Goal: Task Accomplishment & Management: Use online tool/utility

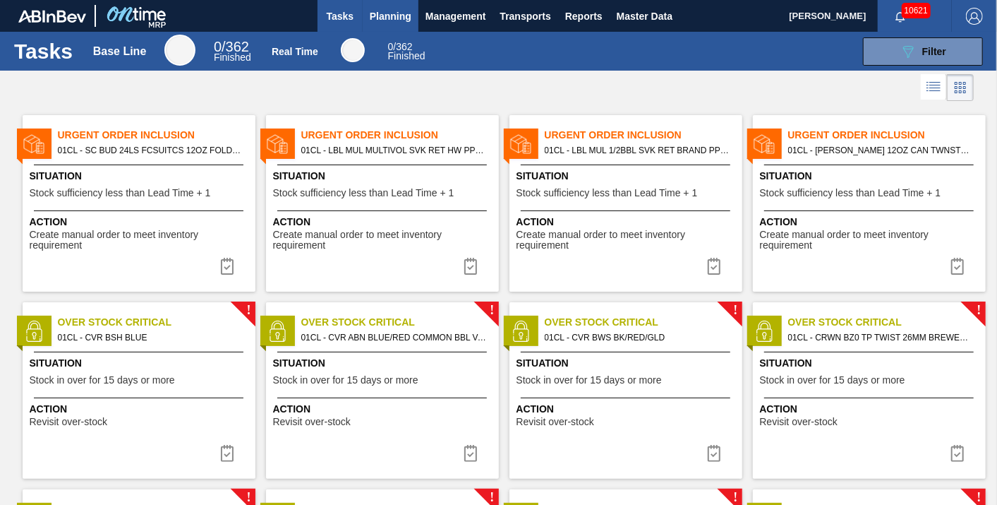
click at [406, 12] on span "Planning" at bounding box center [391, 16] width 42 height 17
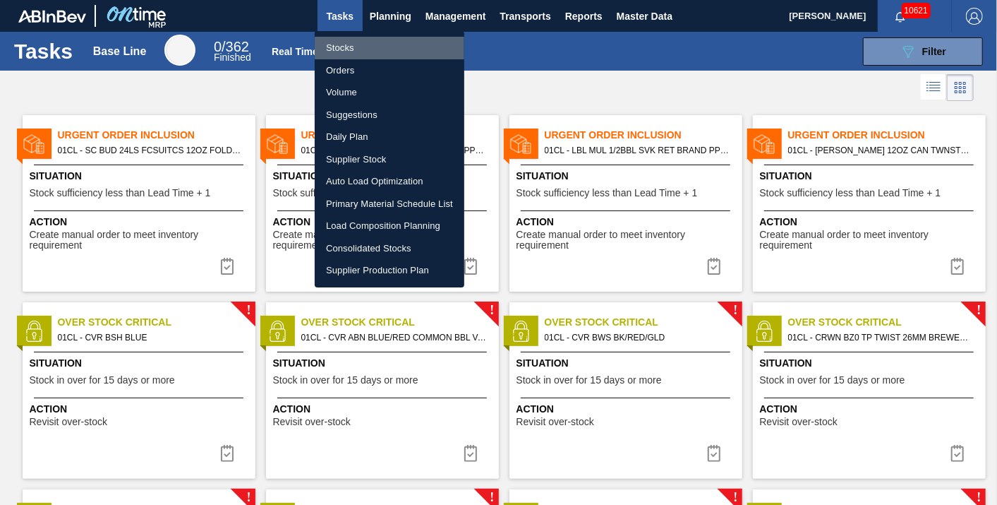
click at [355, 50] on li "Stocks" at bounding box center [390, 48] width 150 height 23
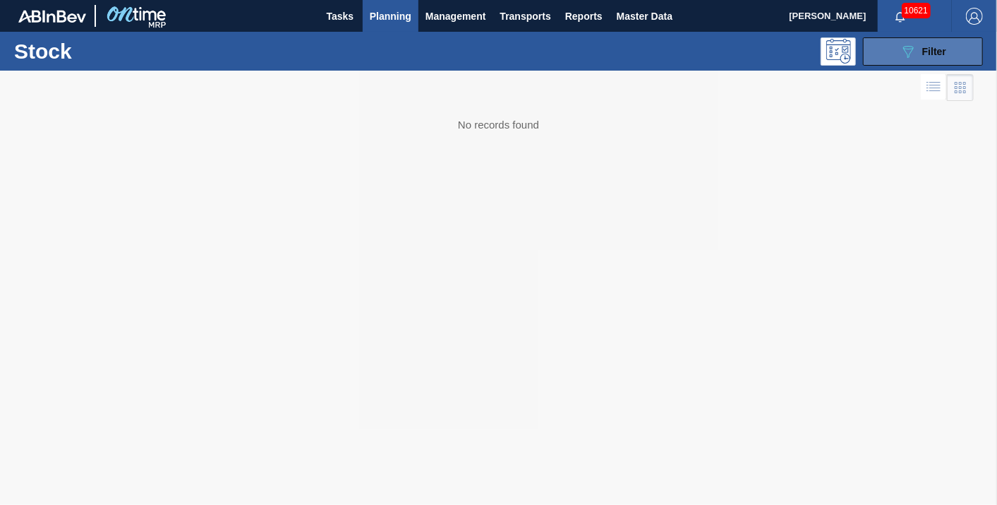
click at [923, 52] on span "Filter" at bounding box center [934, 51] width 24 height 11
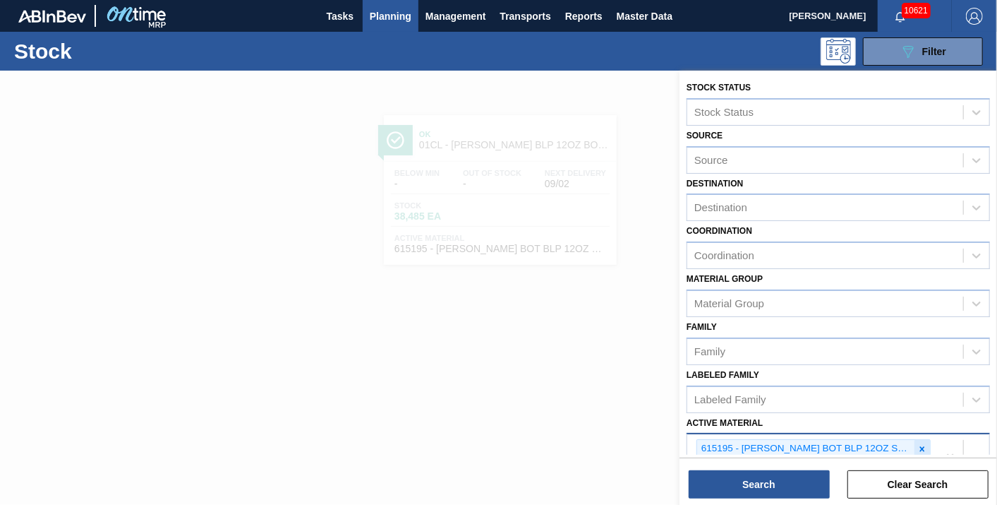
click at [920, 447] on icon at bounding box center [922, 449] width 10 height 10
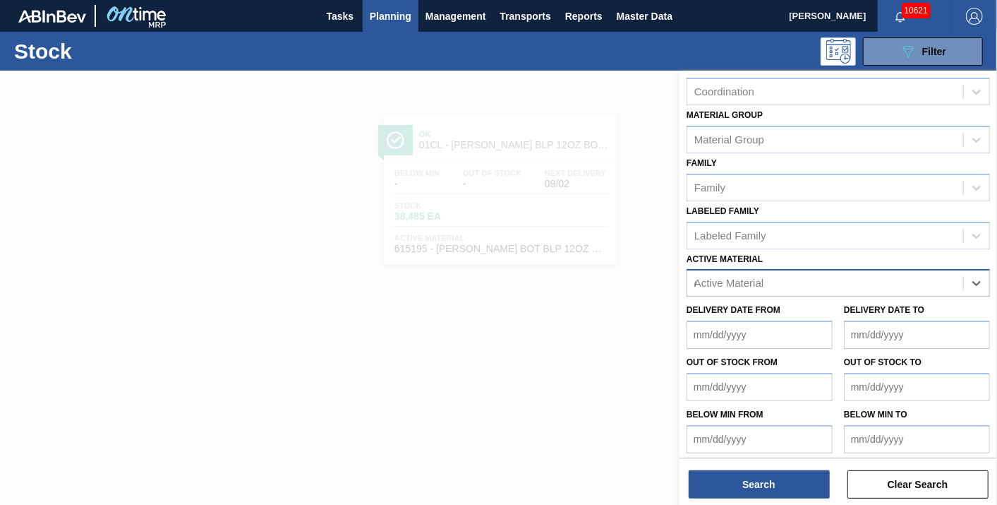
scroll to position [185, 0]
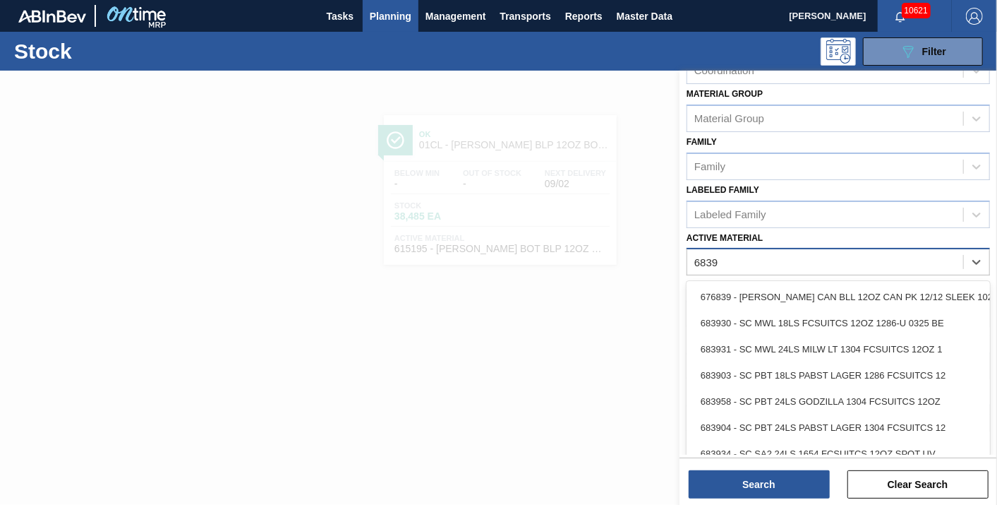
type Material "68395"
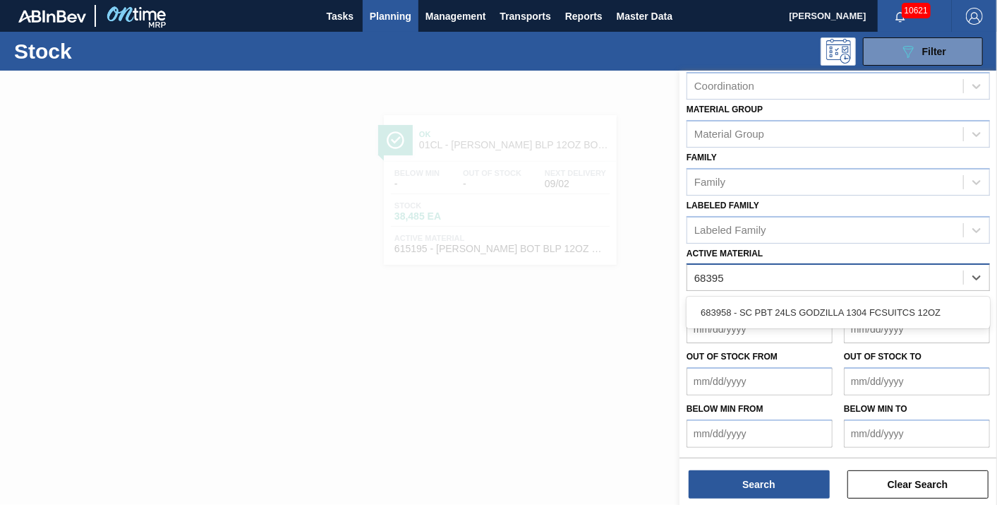
scroll to position [164, 0]
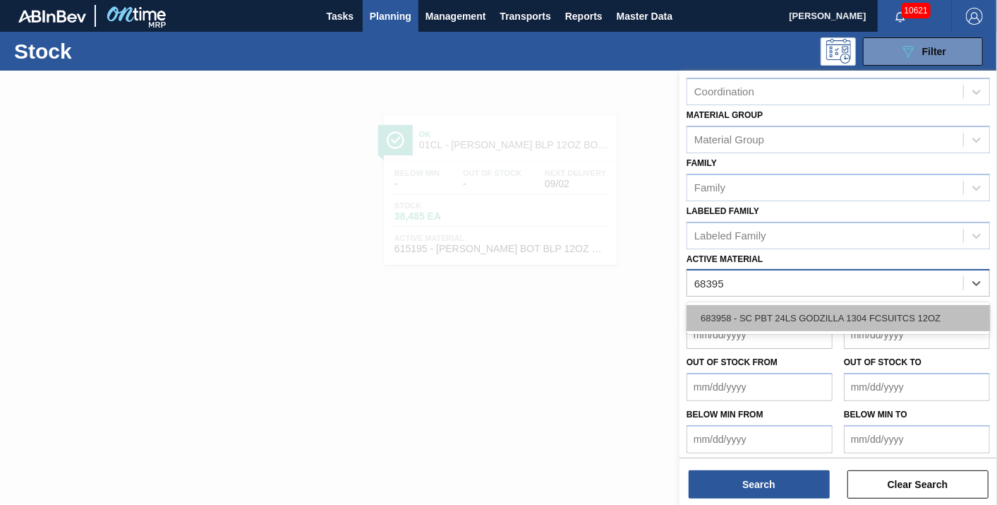
click at [890, 315] on div "683958 - SC PBT 24LS GODZILLA 1304 FCSUITCS 12OZ" at bounding box center [838, 318] width 303 height 26
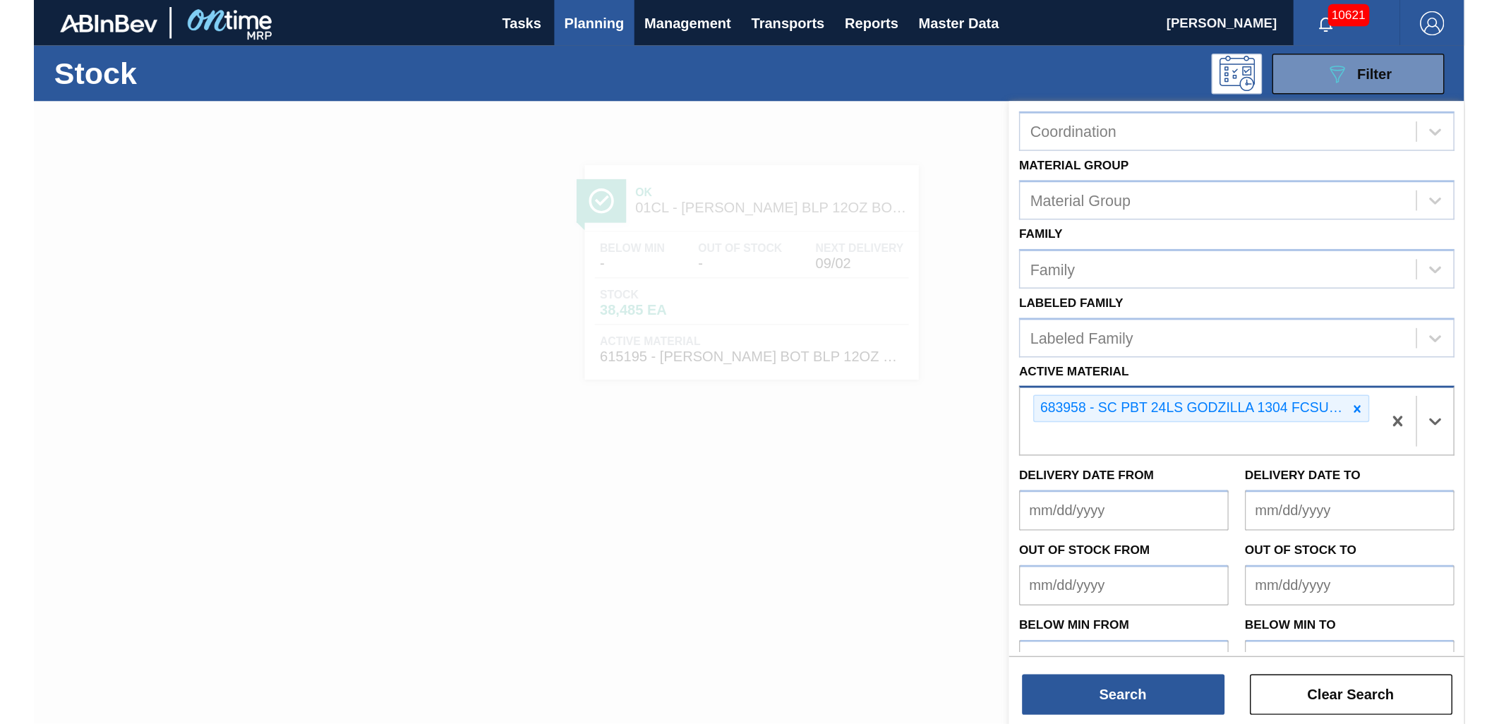
scroll to position [185, 0]
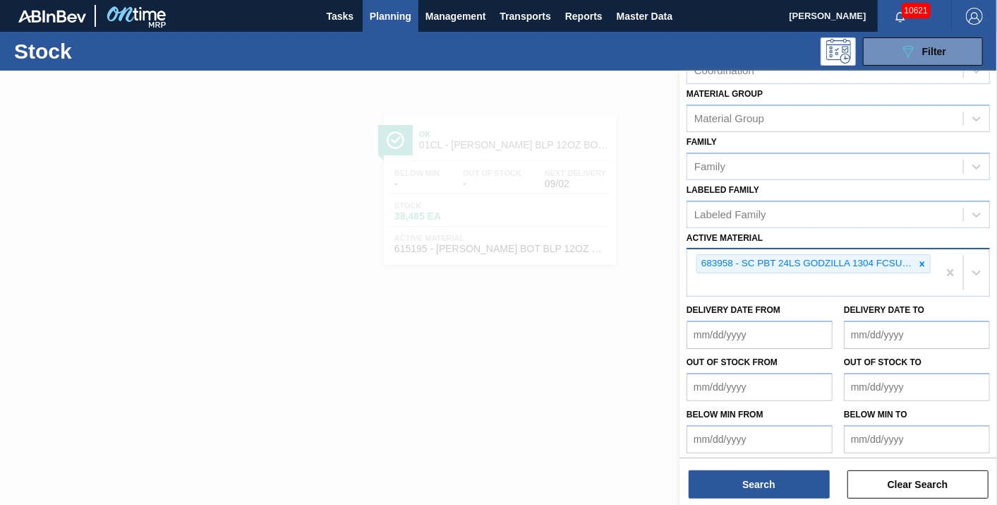
click at [227, 262] on div at bounding box center [498, 323] width 997 height 505
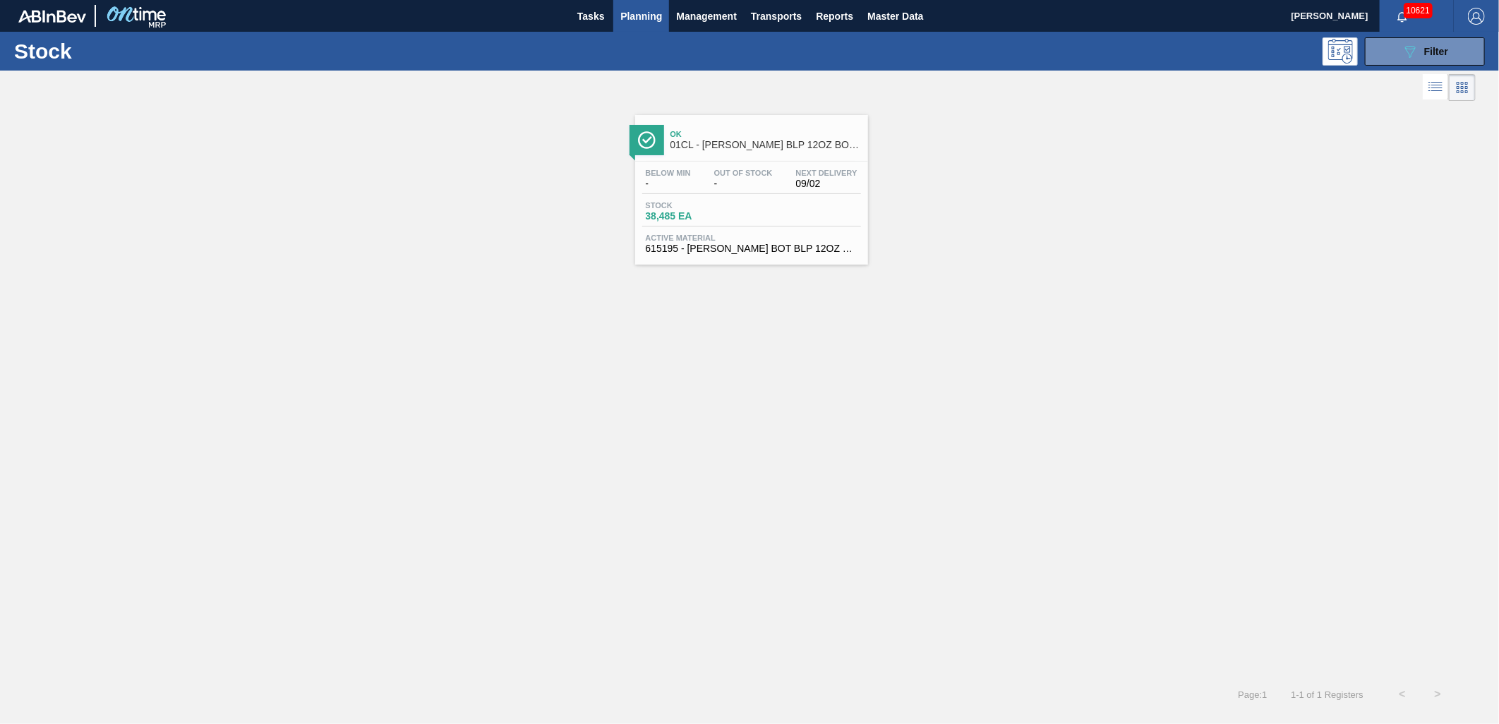
scroll to position [0, 0]
click at [642, 18] on span "Planning" at bounding box center [641, 16] width 42 height 17
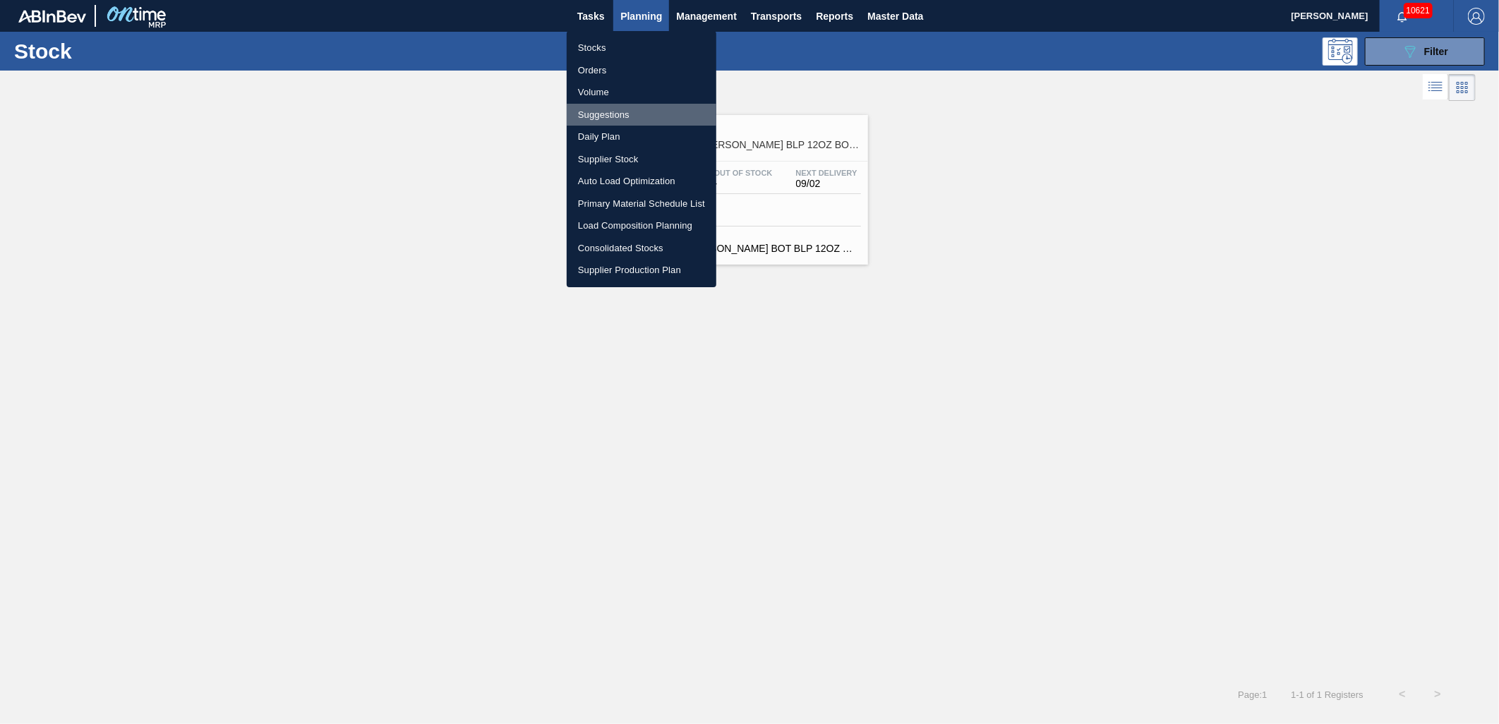
click at [633, 111] on li "Suggestions" at bounding box center [642, 115] width 150 height 23
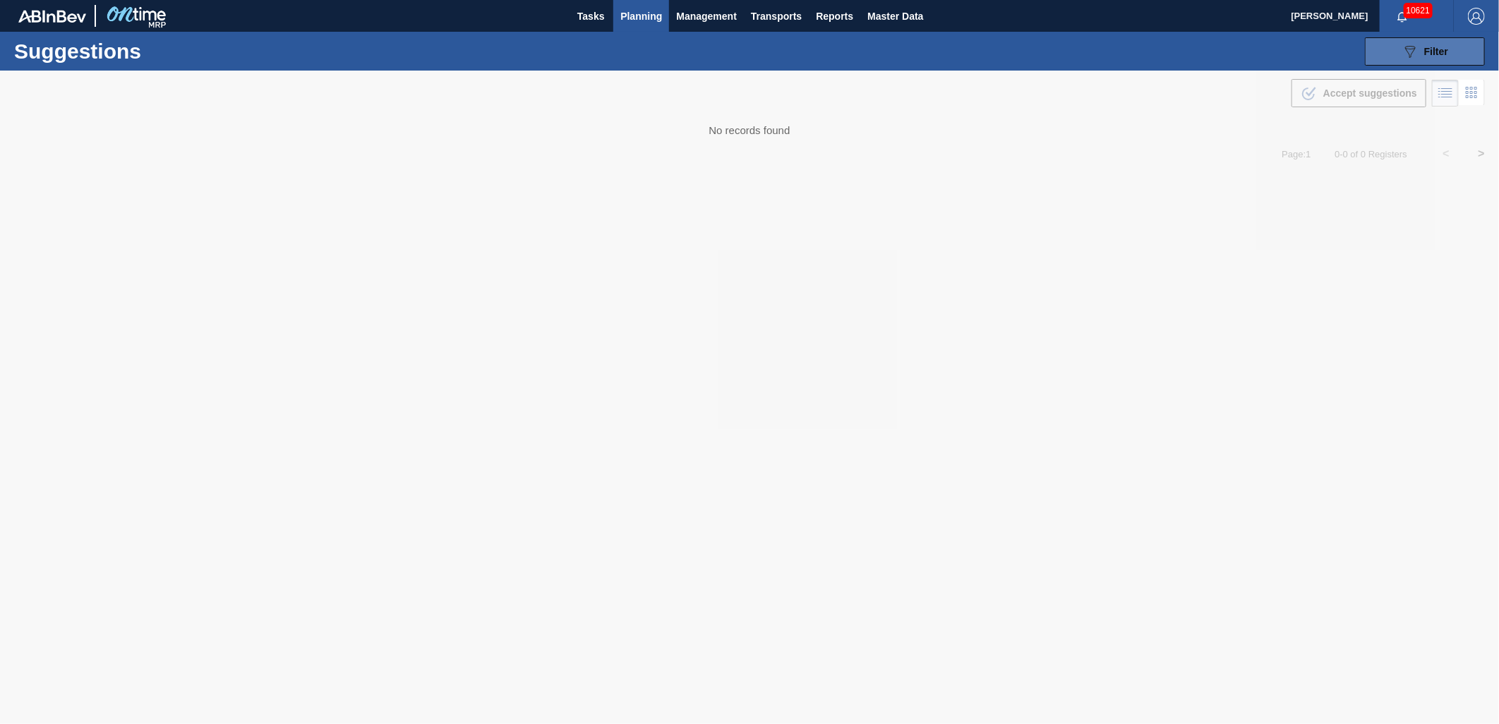
type from "[DATE]"
type to "[DATE]"
click at [996, 51] on icon "089F7B8B-B2A5-4AFE-B5C0-19BA573D28AC" at bounding box center [1409, 51] width 17 height 17
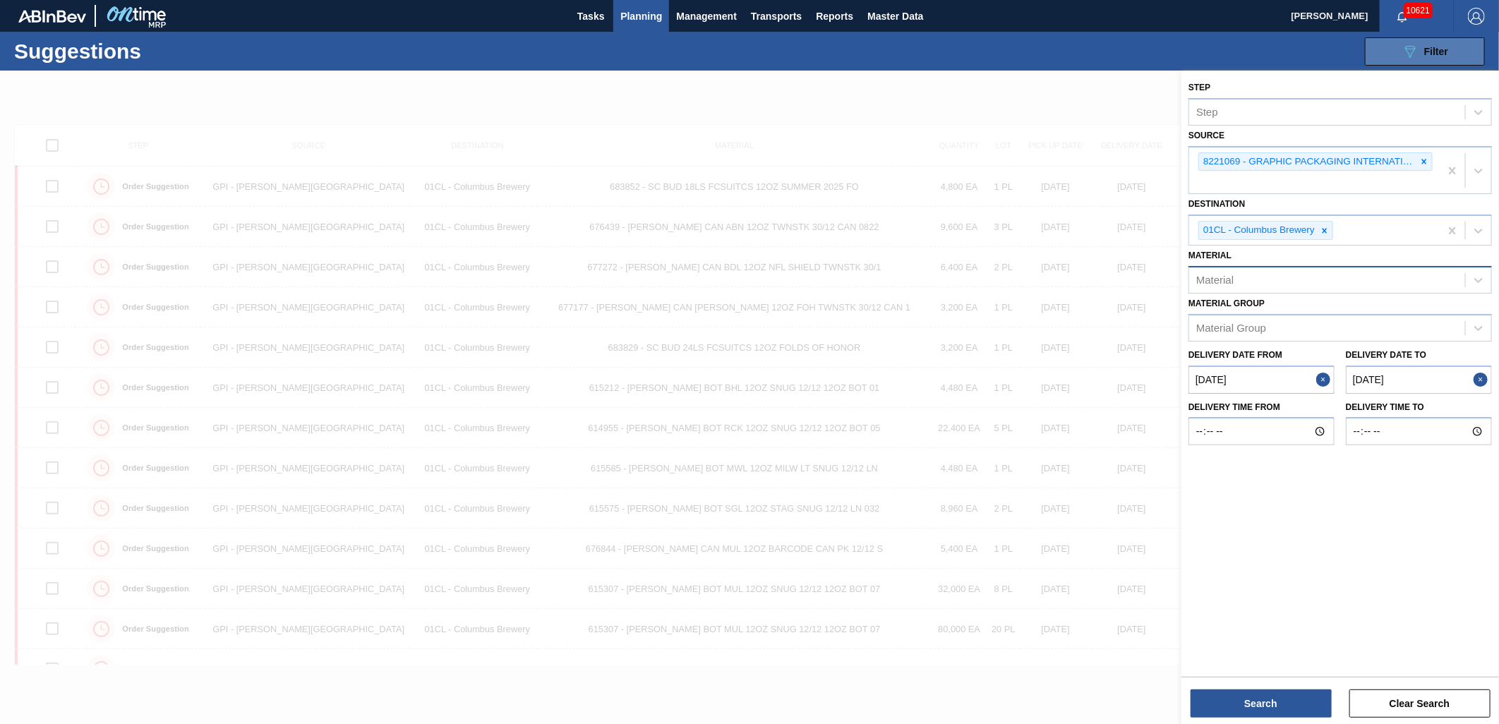
click at [996, 277] on div "Material" at bounding box center [1327, 280] width 276 height 20
type input "683958"
click at [996, 312] on div "683958 - SC PBT 24LS GODZILLA 1304 FCSUITCS 12OZ" at bounding box center [1339, 315] width 303 height 26
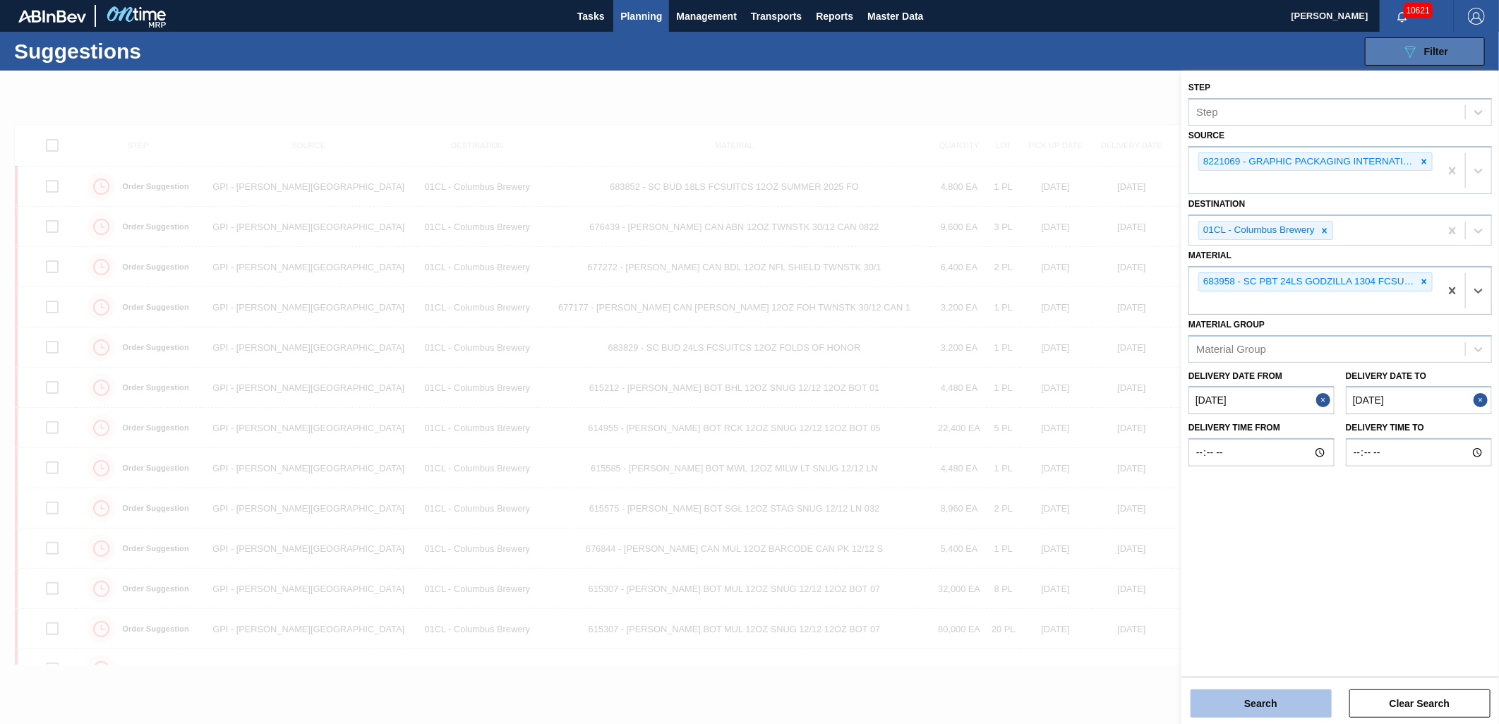
click at [996, 504] on button "Search" at bounding box center [1260, 703] width 141 height 28
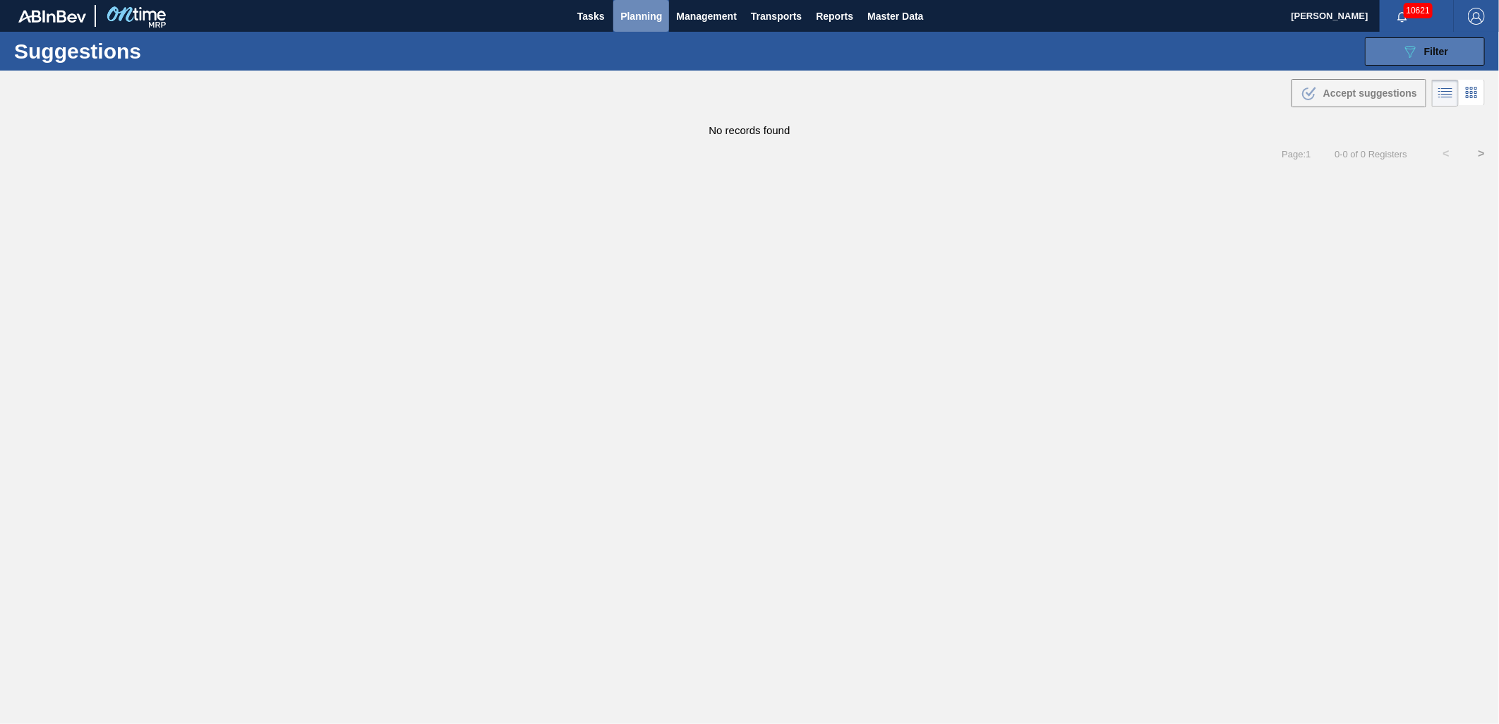
click at [653, 19] on span "Planning" at bounding box center [641, 16] width 42 height 17
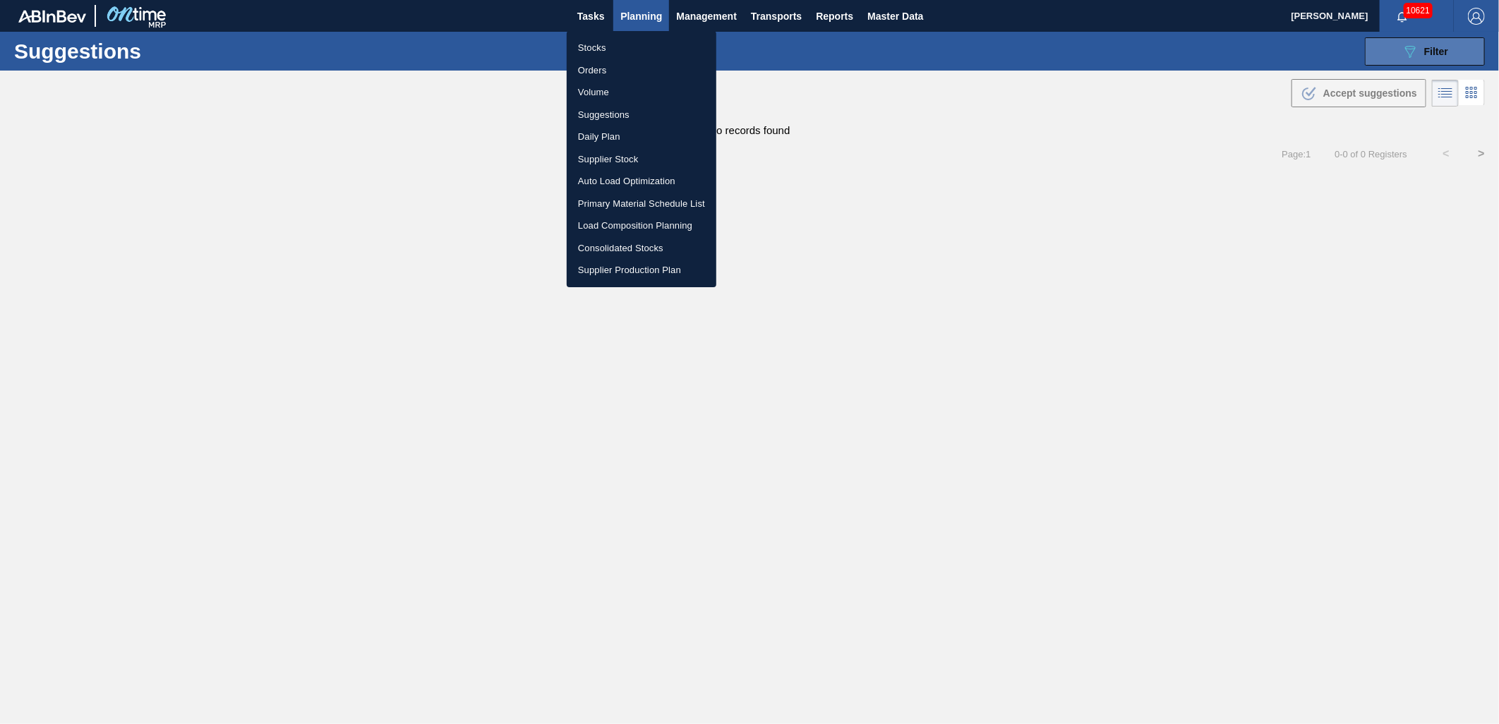
click at [639, 173] on li "Auto Load Optimization" at bounding box center [642, 181] width 150 height 23
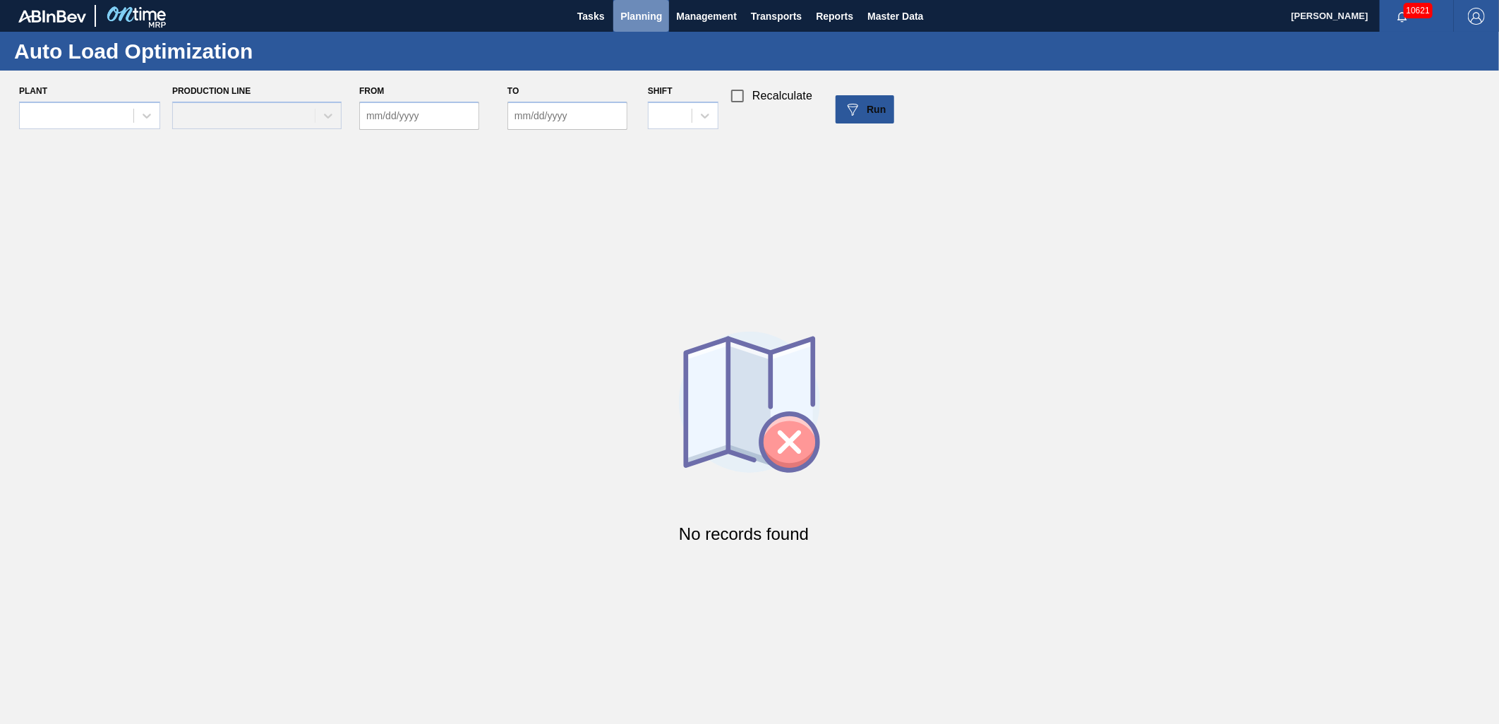
click at [638, 16] on span "Planning" at bounding box center [641, 16] width 42 height 17
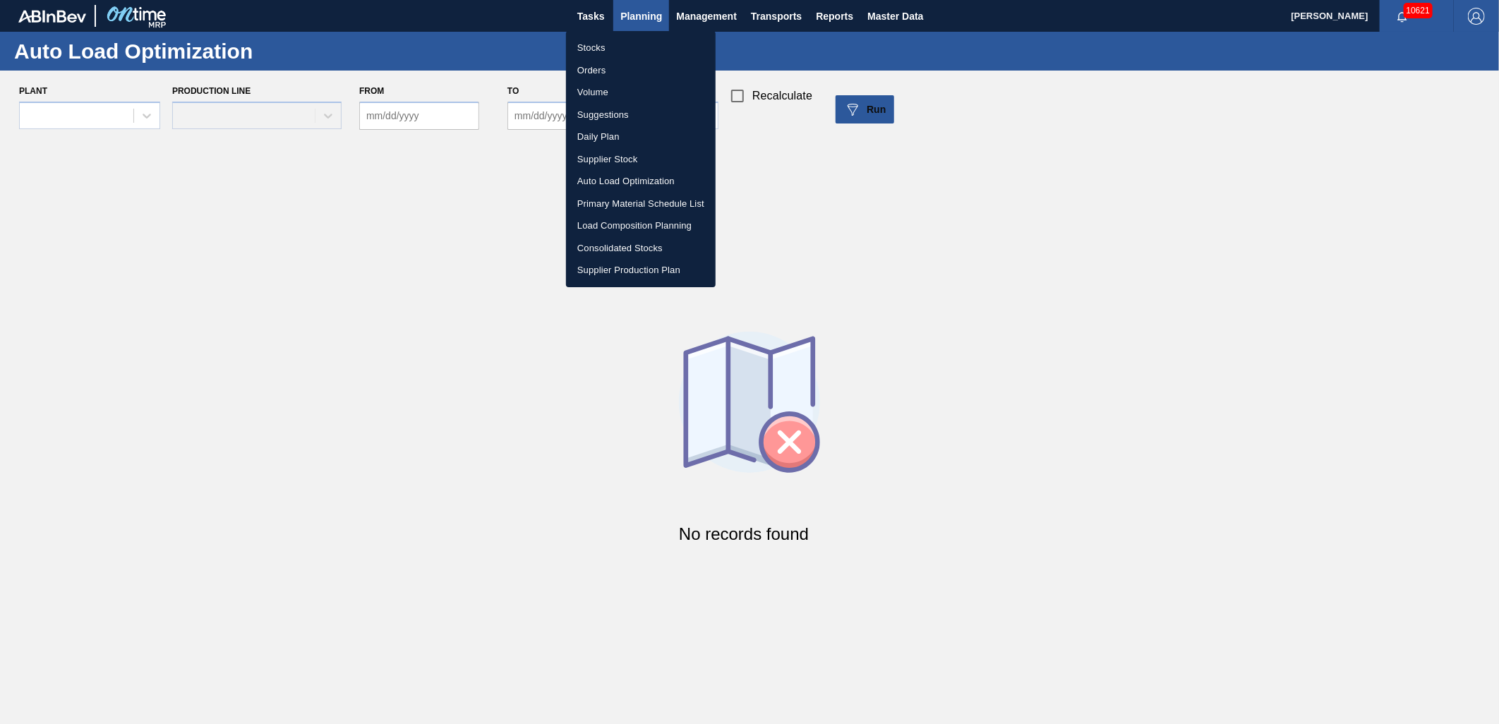
click at [623, 222] on li "Load Composition Planning" at bounding box center [641, 226] width 150 height 23
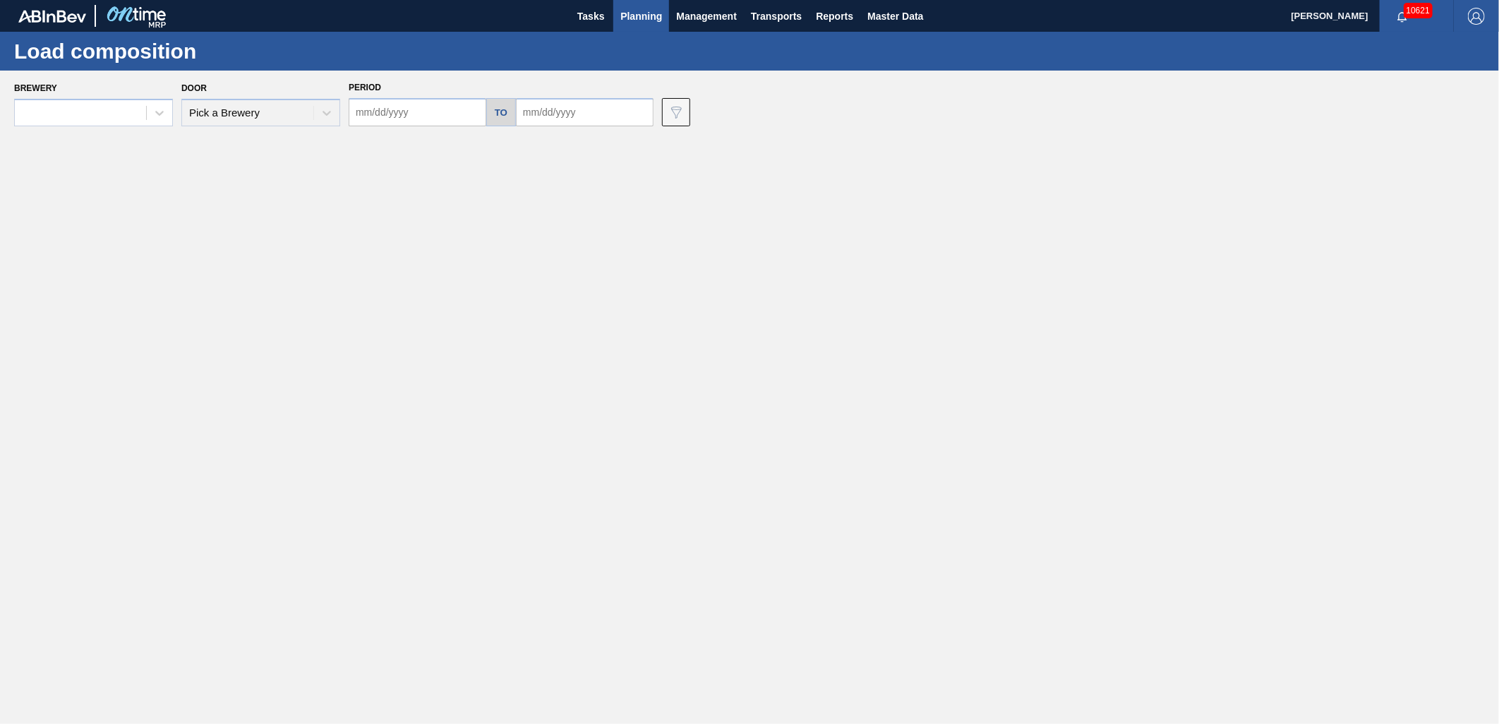
type input "[DATE]"
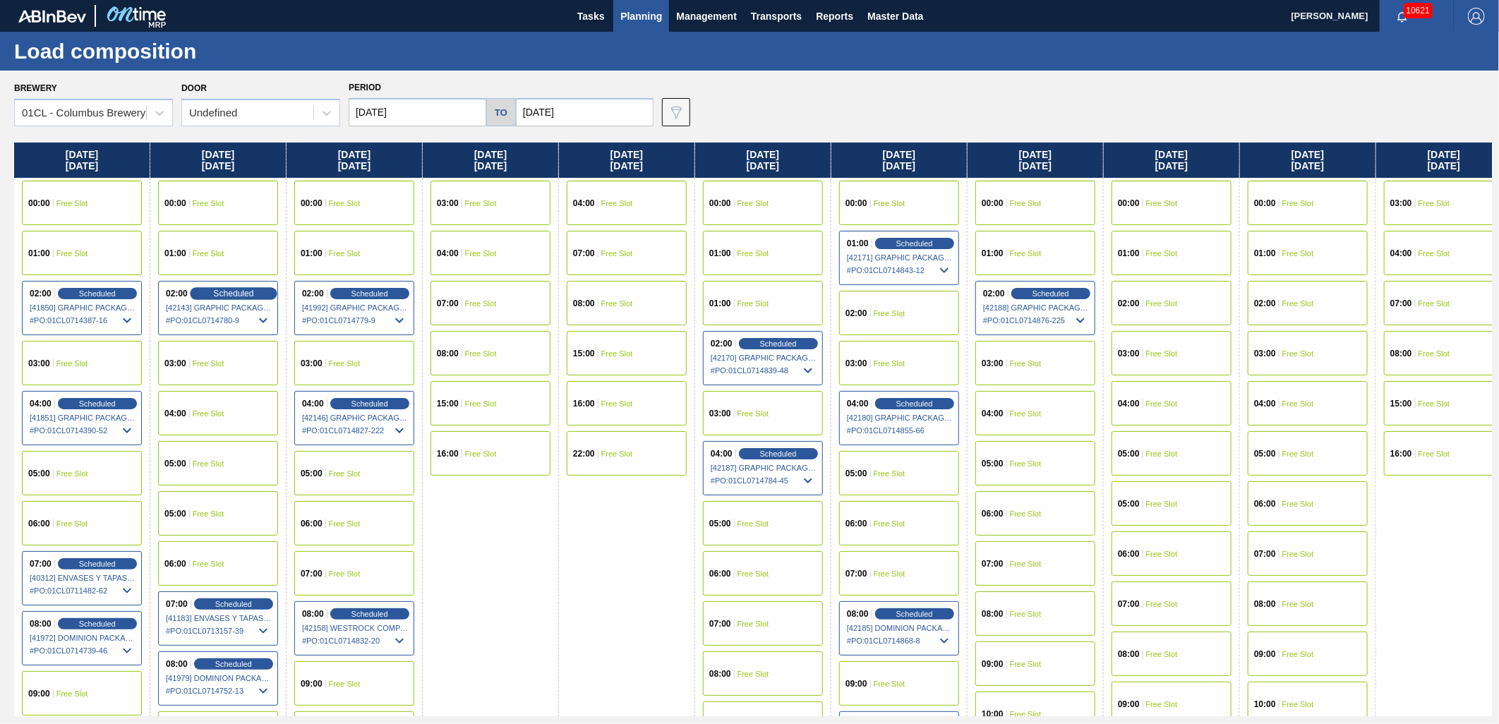
scroll to position [78, 0]
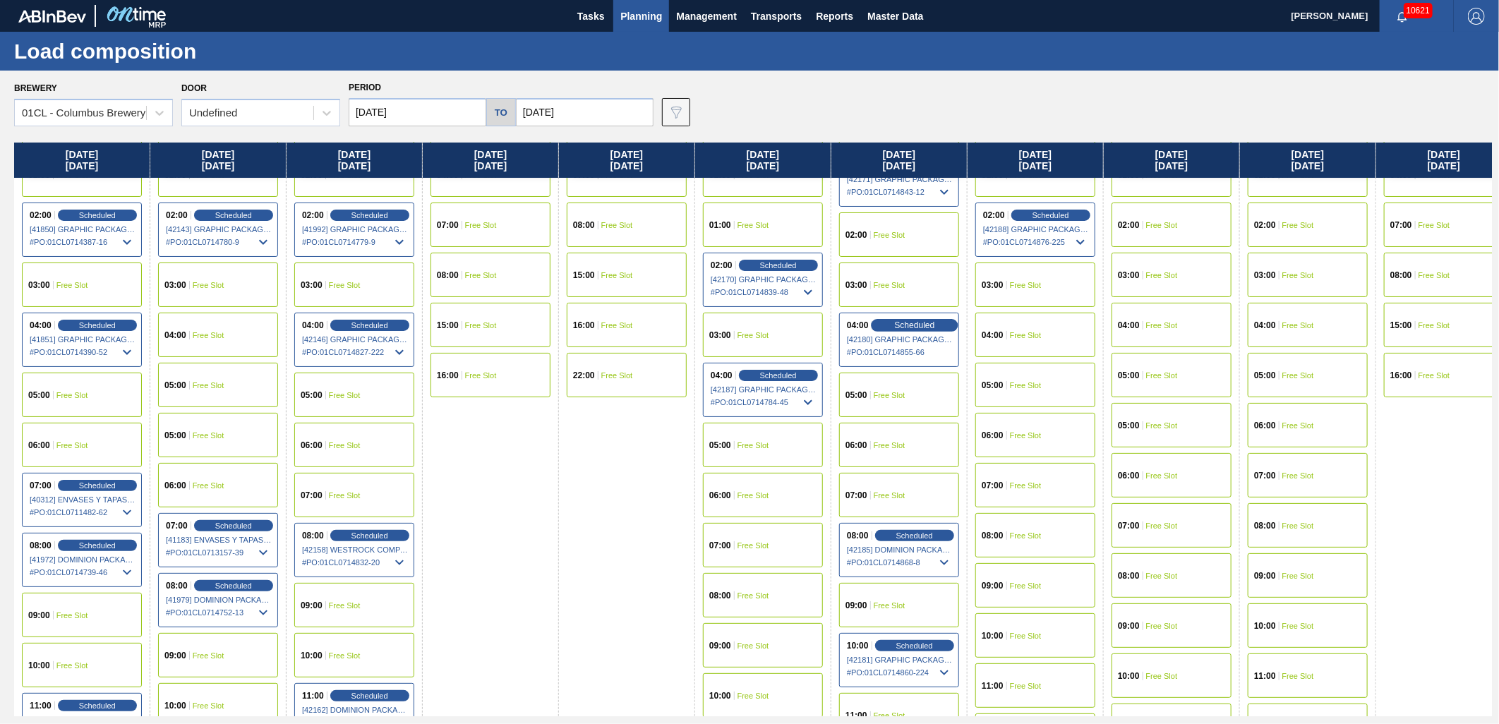
click at [929, 325] on span "Scheduled" at bounding box center [914, 324] width 40 height 9
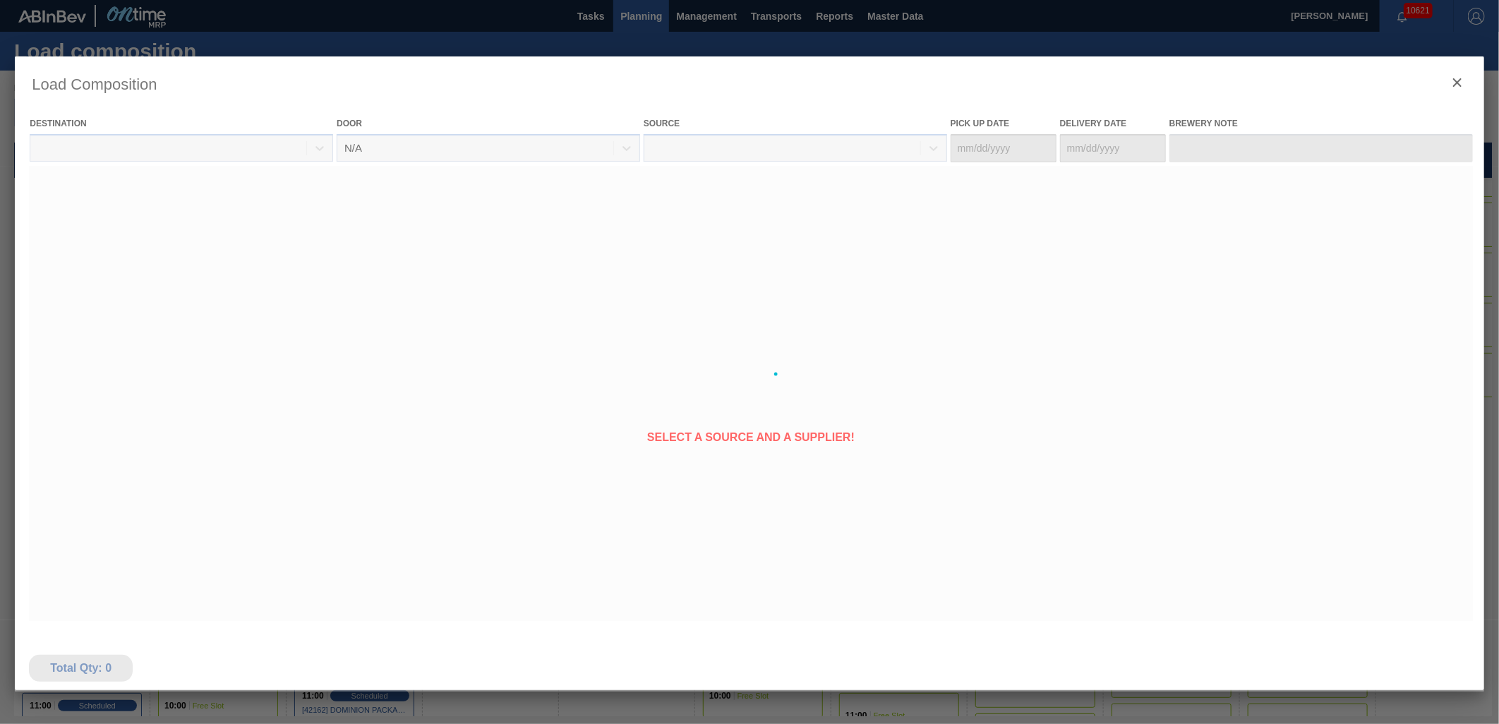
type Date "[DATE]"
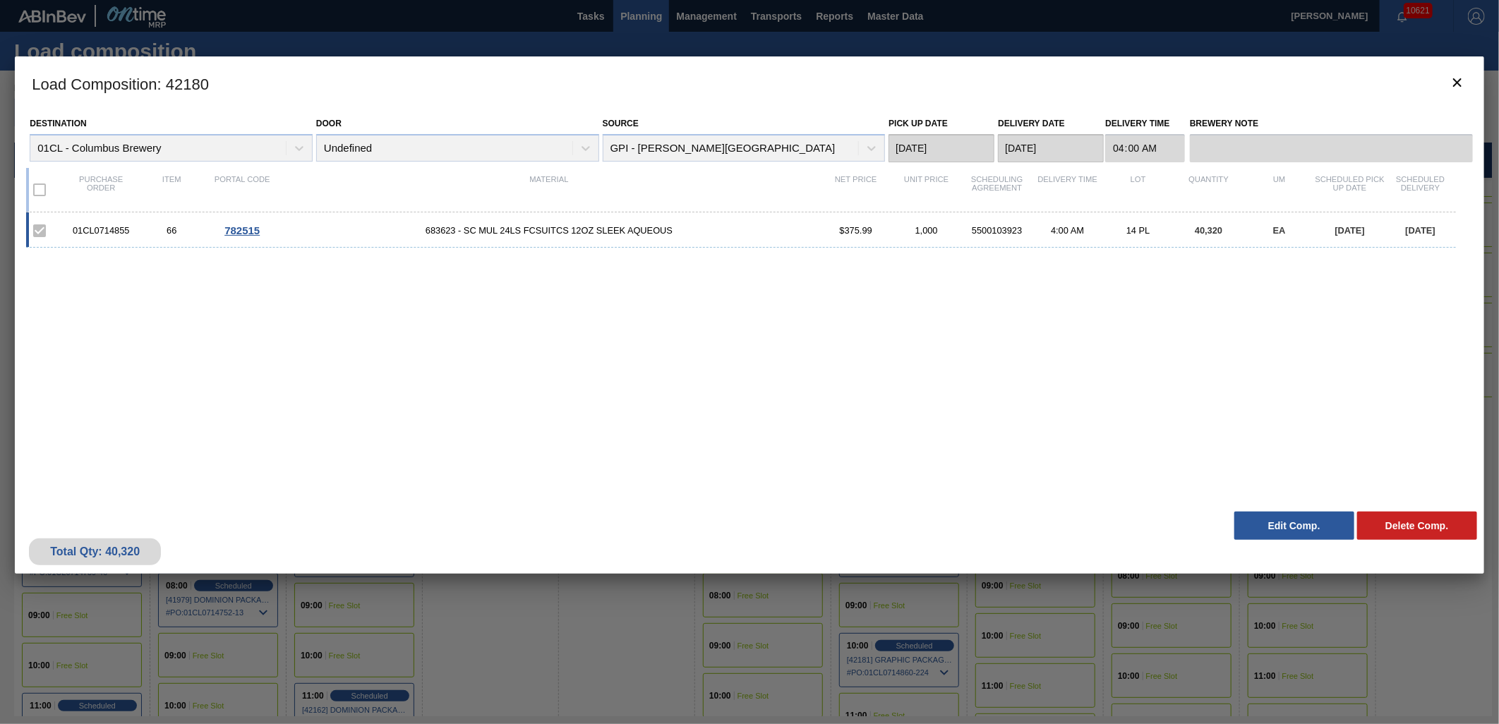
click at [996, 504] on button "Edit Comp." at bounding box center [1294, 526] width 120 height 28
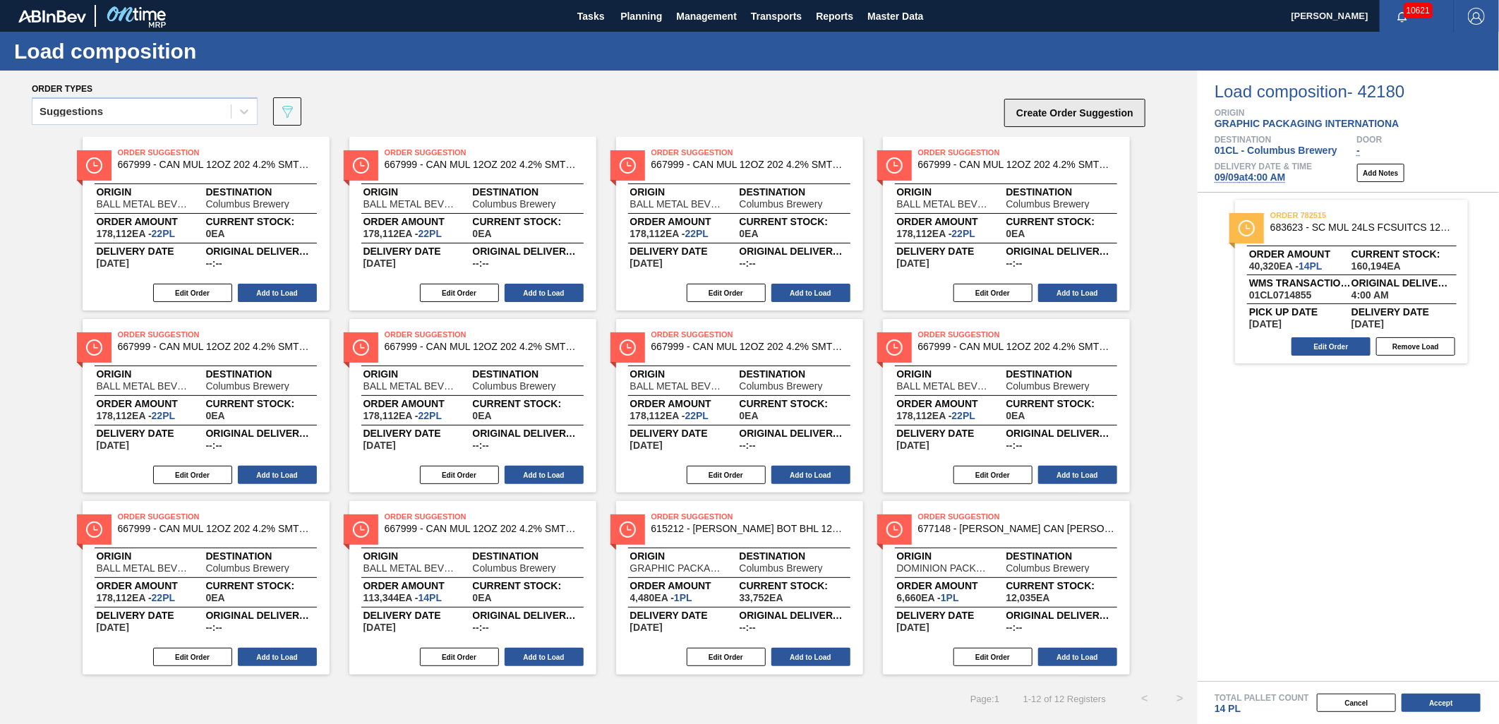
click at [996, 116] on button "Create Order Suggestion" at bounding box center [1074, 113] width 141 height 28
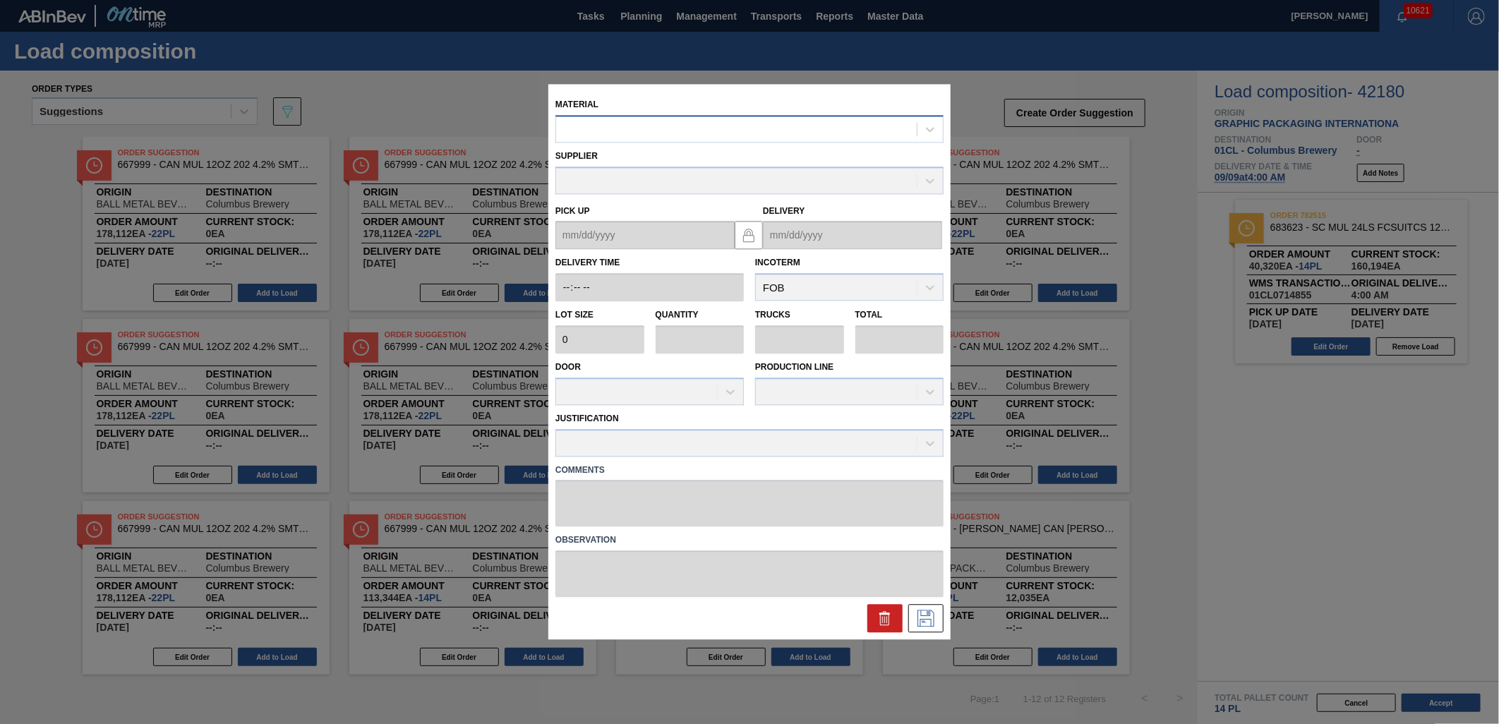
click at [742, 137] on div at bounding box center [736, 129] width 361 height 20
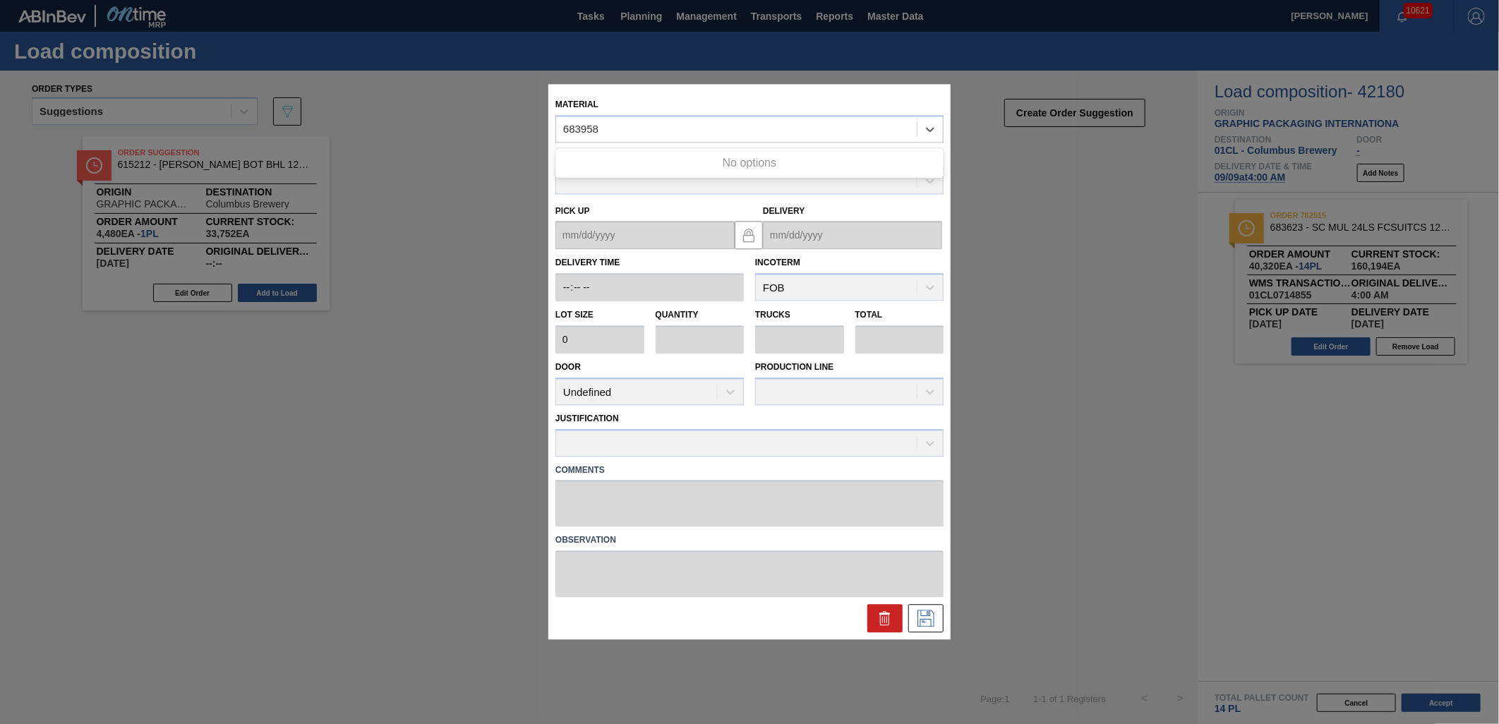
type input "683958"
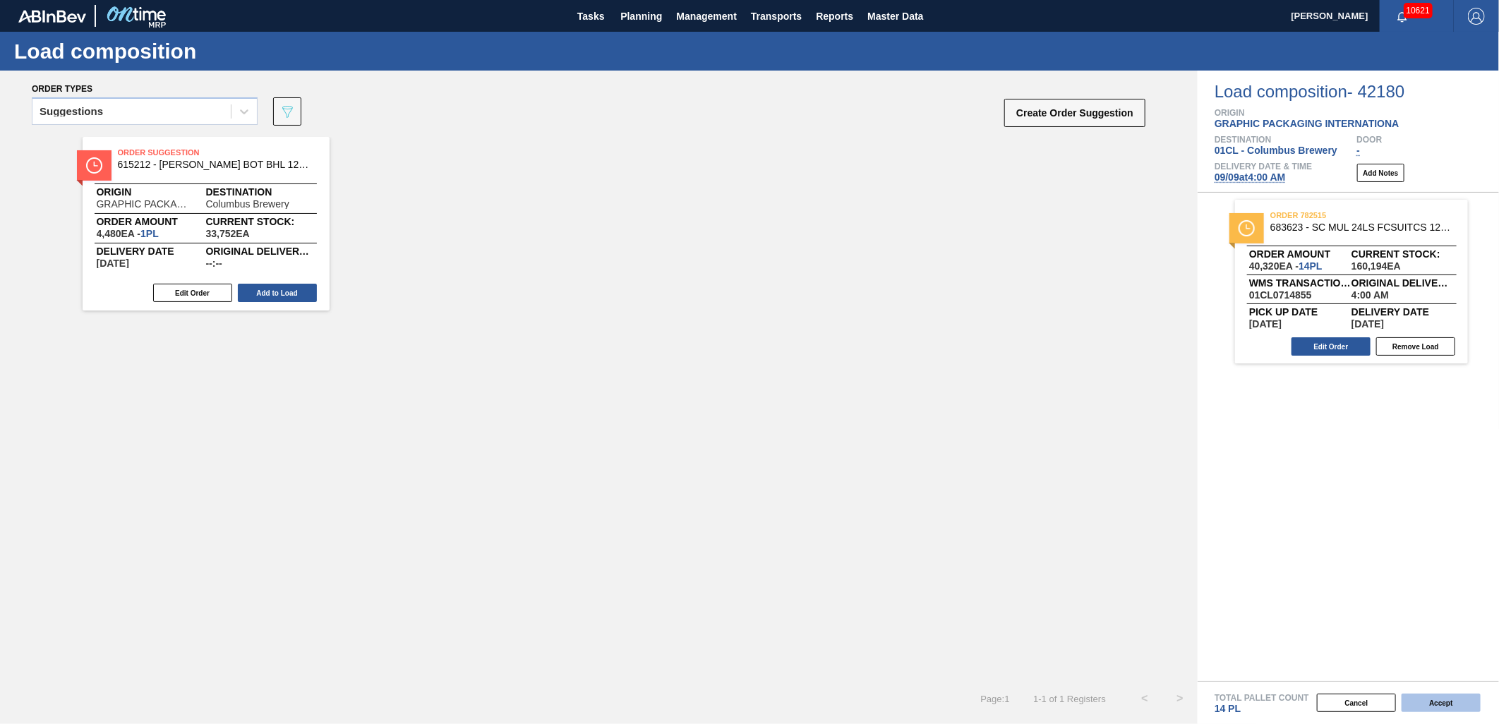
click at [996, 504] on button "Accept" at bounding box center [1440, 703] width 79 height 18
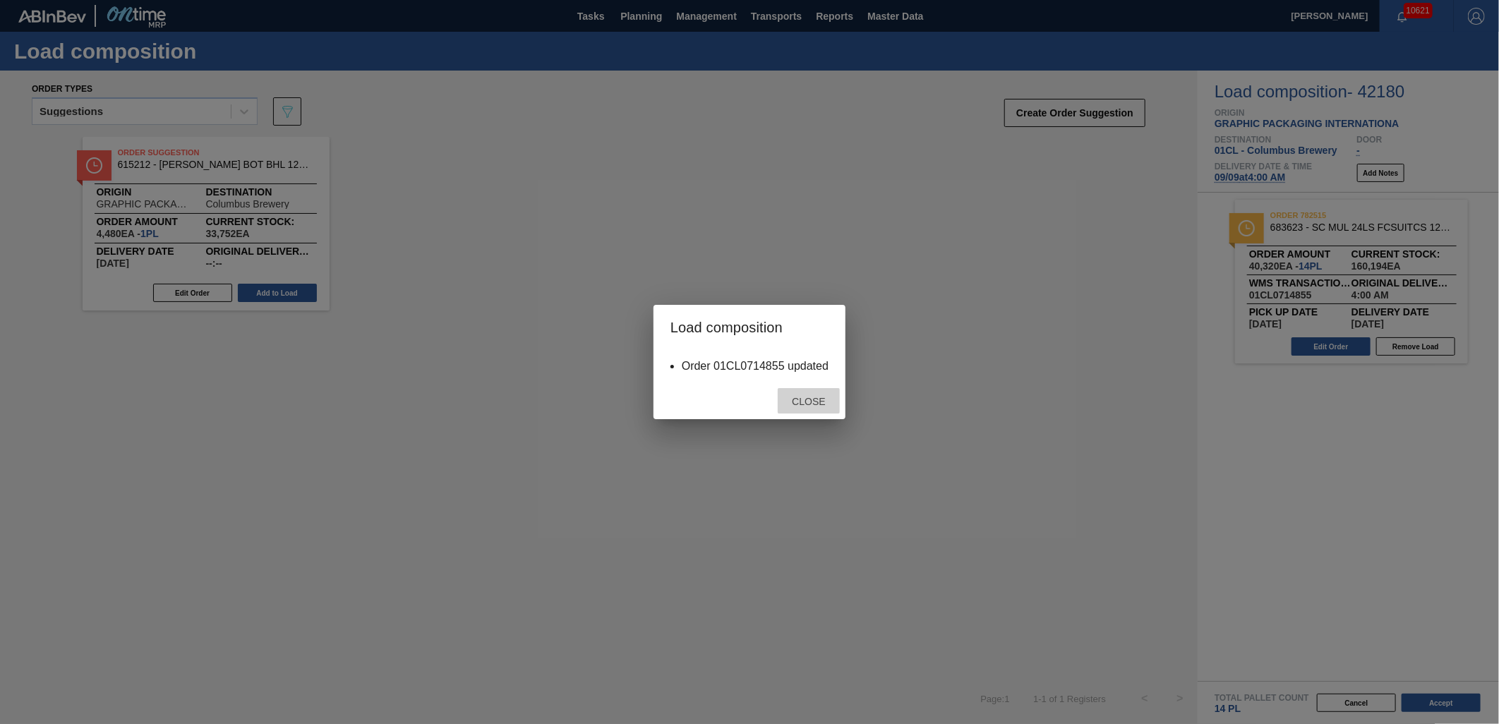
click at [820, 405] on span "Close" at bounding box center [808, 401] width 56 height 11
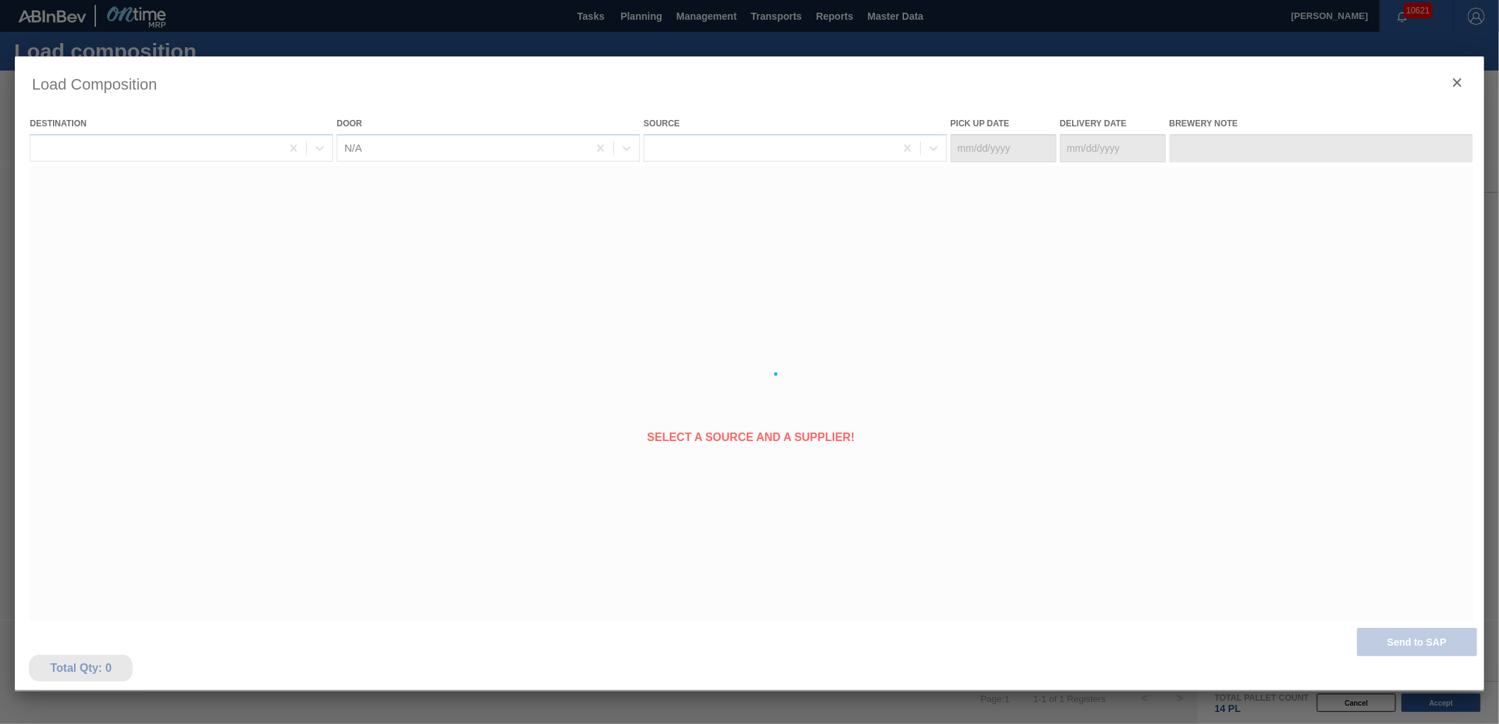
type Date "[DATE]"
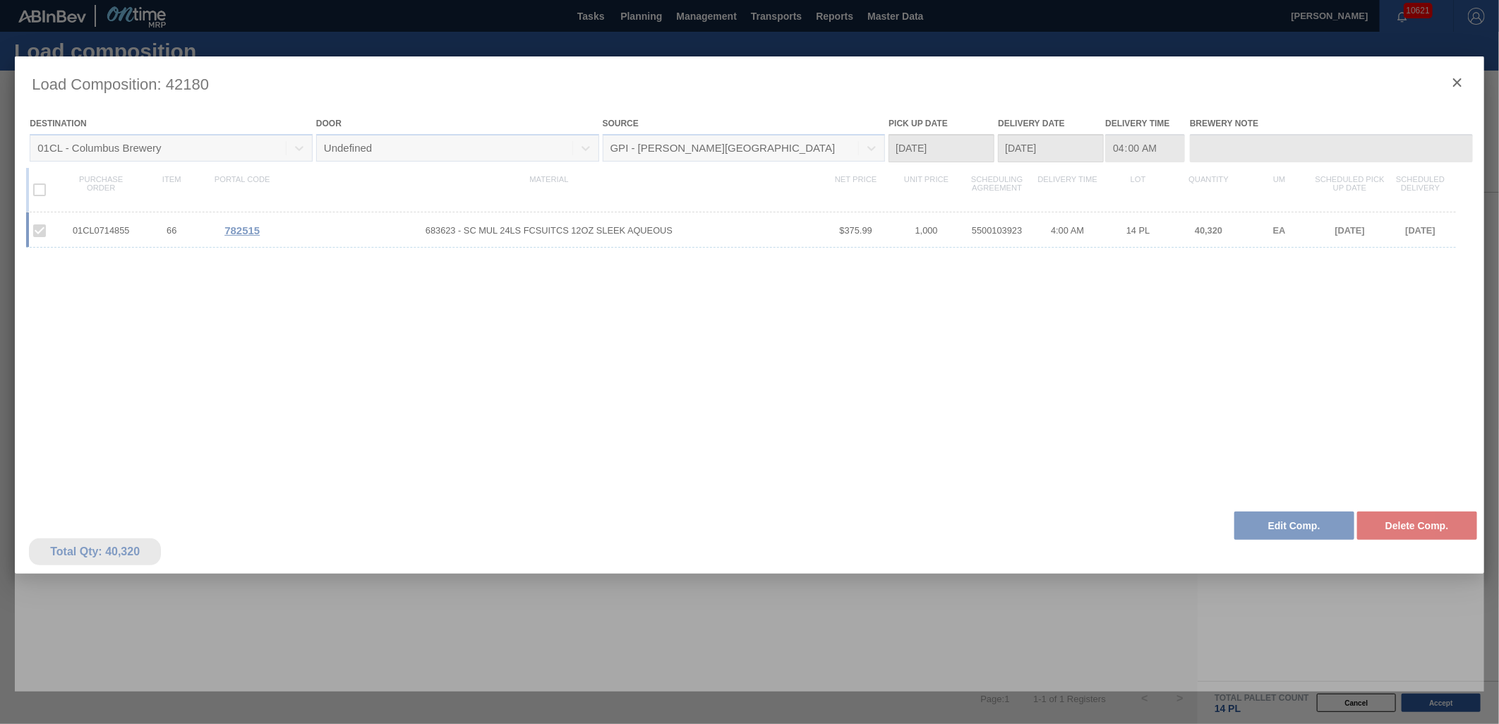
click at [996, 78] on div at bounding box center [749, 373] width 1469 height 635
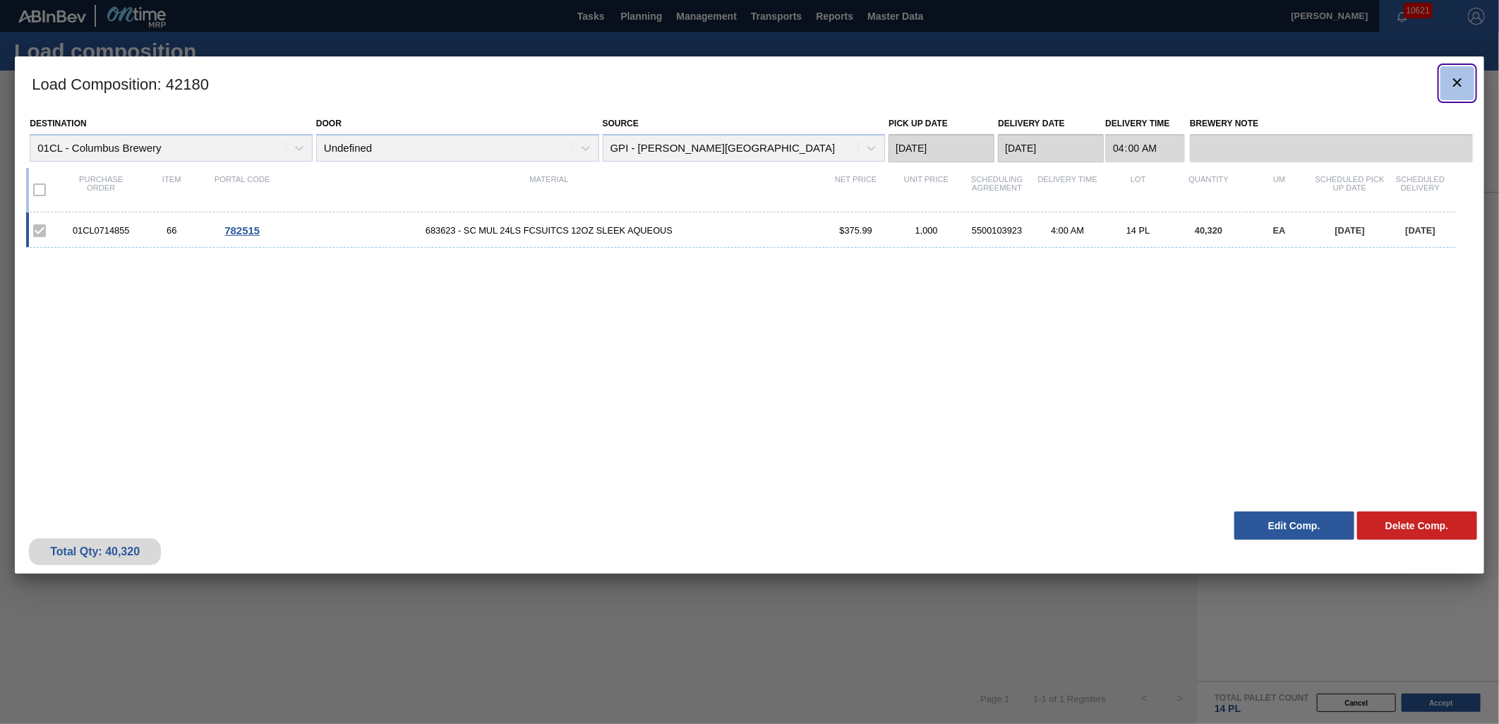
click at [996, 78] on icon "botão de ícone" at bounding box center [1457, 82] width 17 height 17
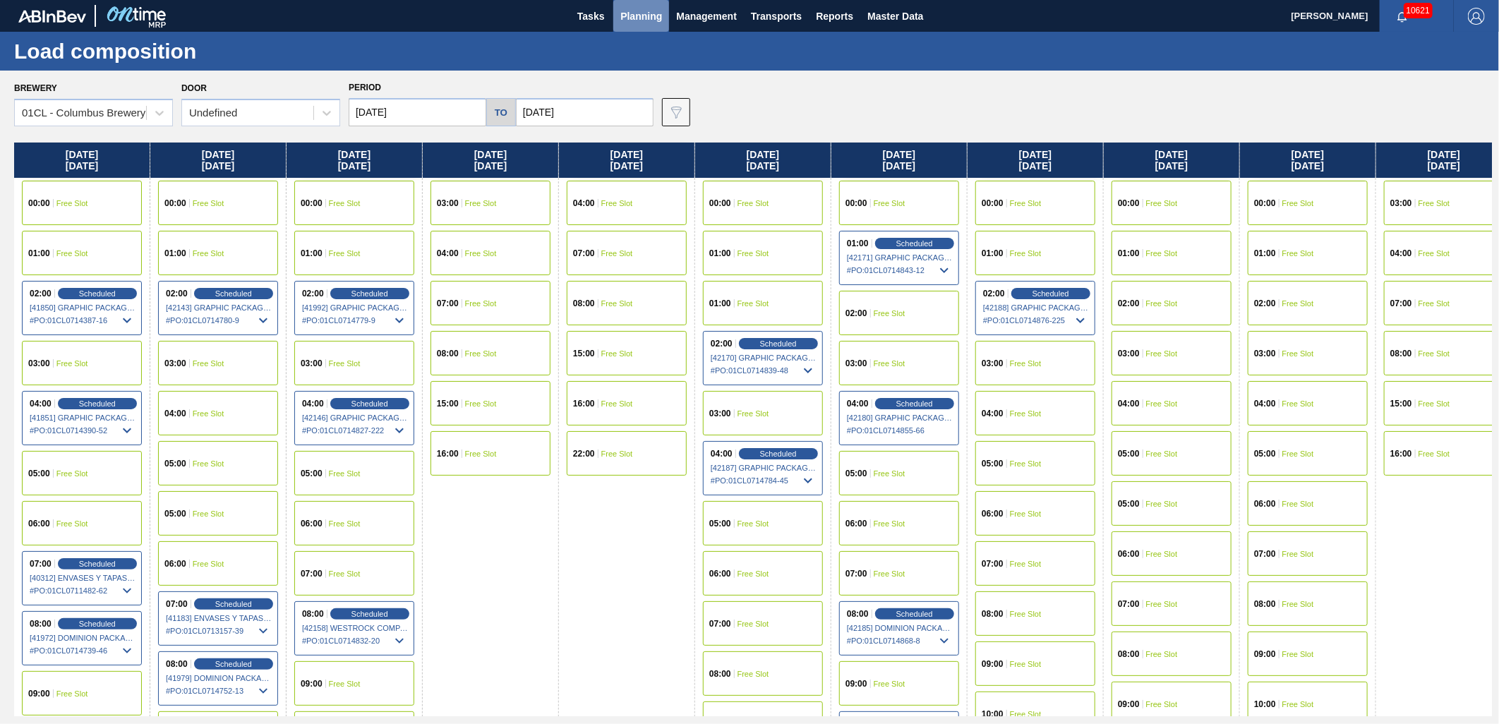
click at [658, 16] on span "Planning" at bounding box center [641, 16] width 42 height 17
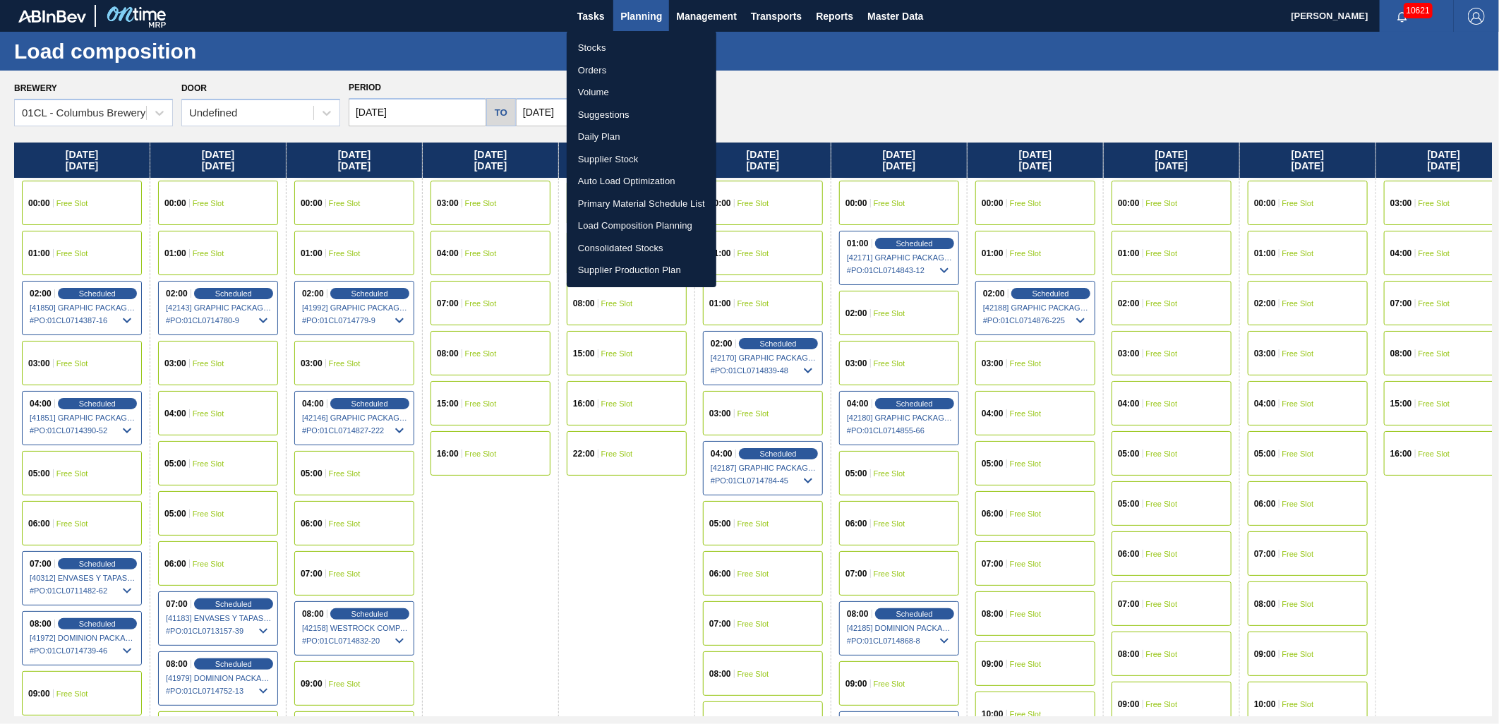
click at [639, 46] on li "Stocks" at bounding box center [642, 48] width 150 height 23
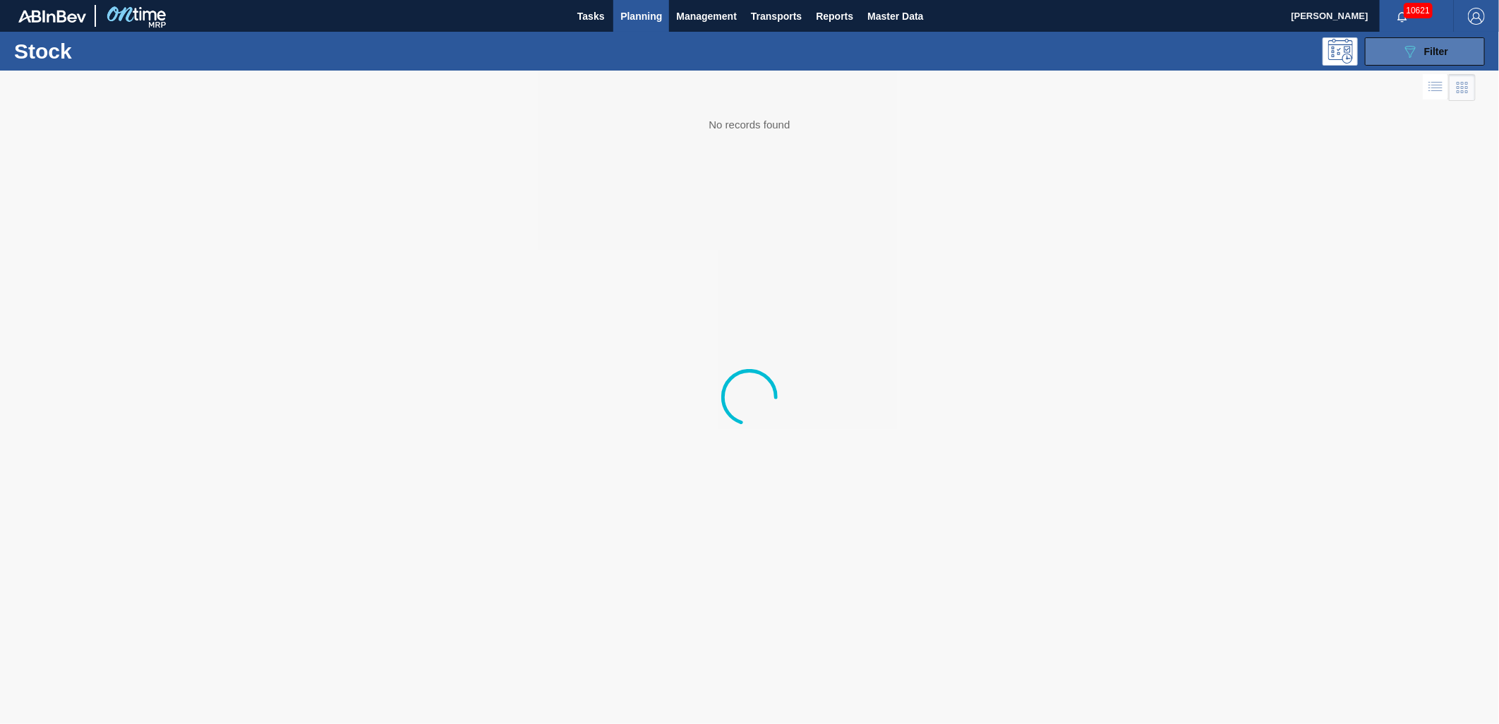
click at [996, 59] on button "089F7B8B-B2A5-4AFE-B5C0-19BA573D28AC Filter" at bounding box center [1425, 51] width 120 height 28
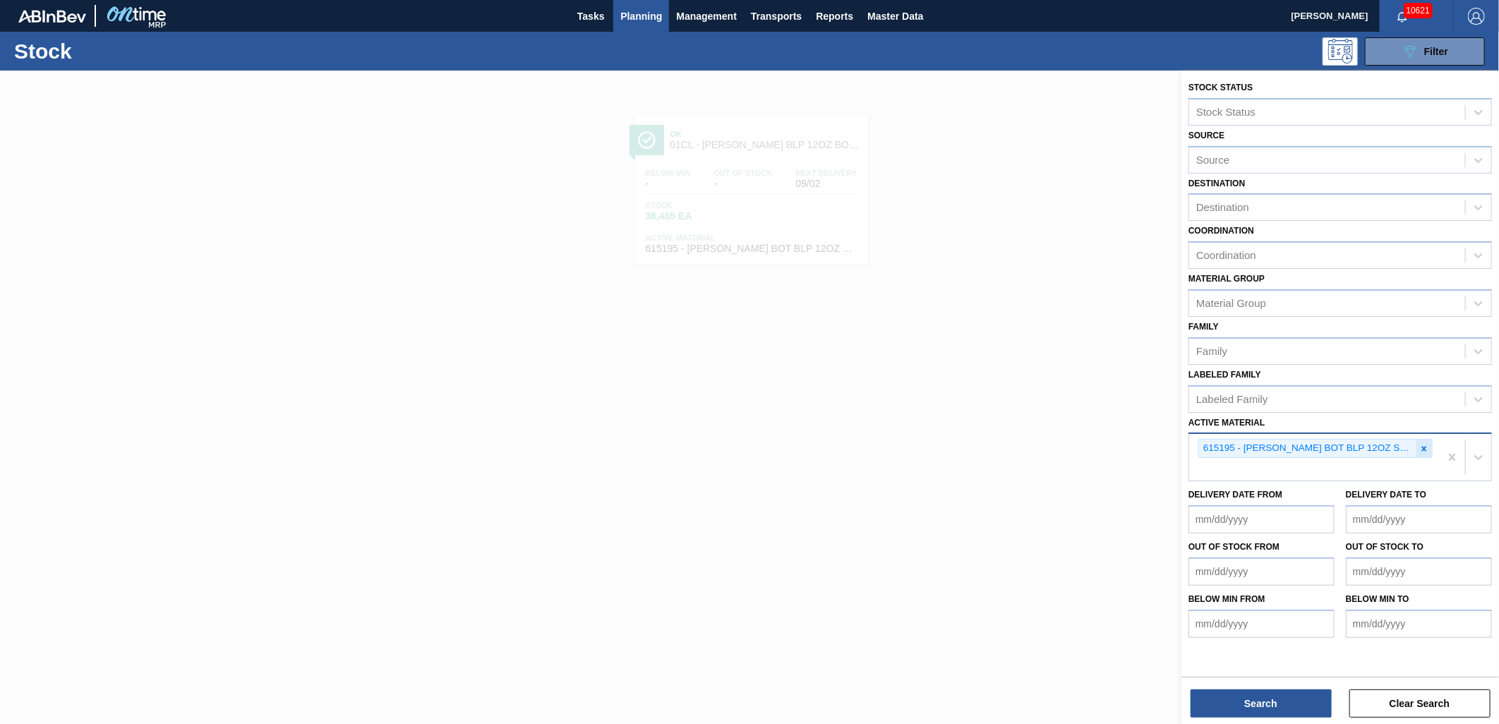
click at [996, 446] on icon at bounding box center [1424, 448] width 5 height 5
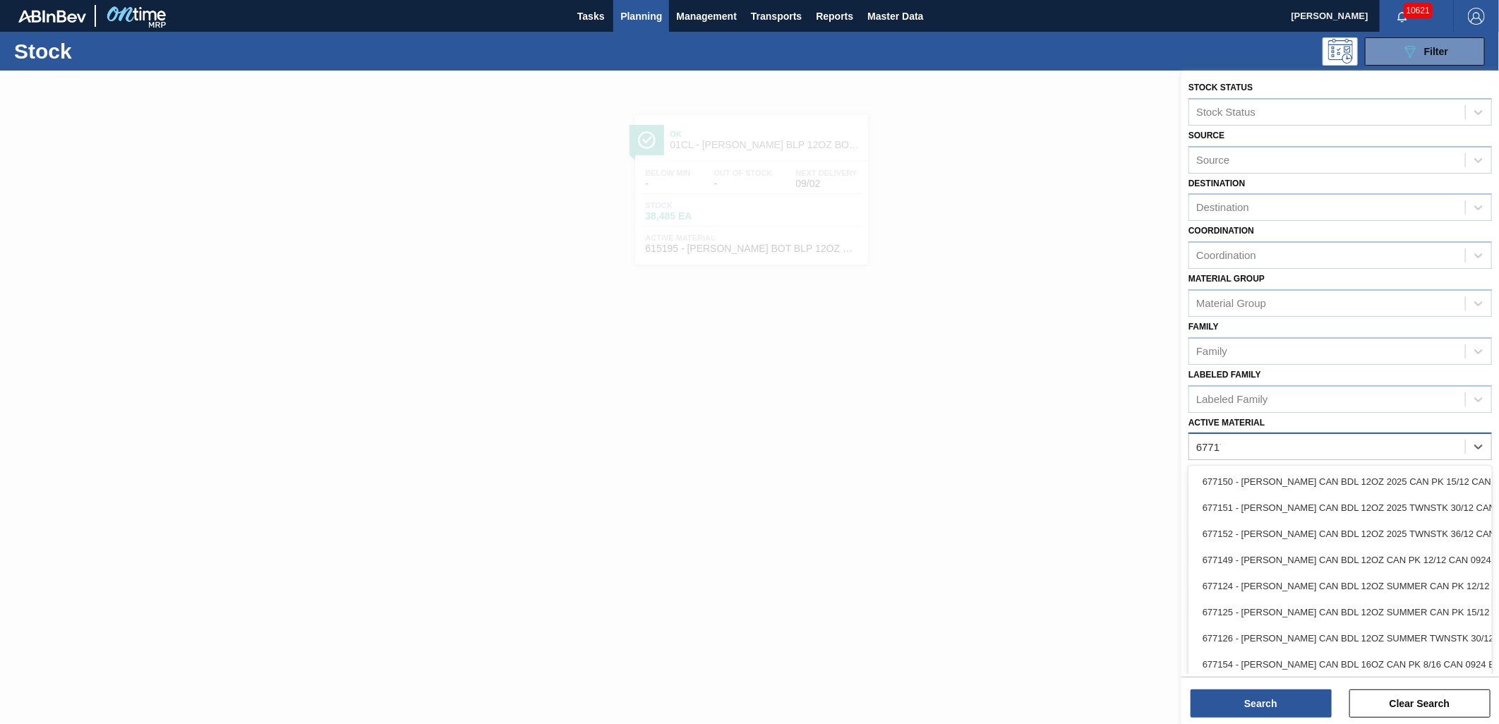
type Material "677177"
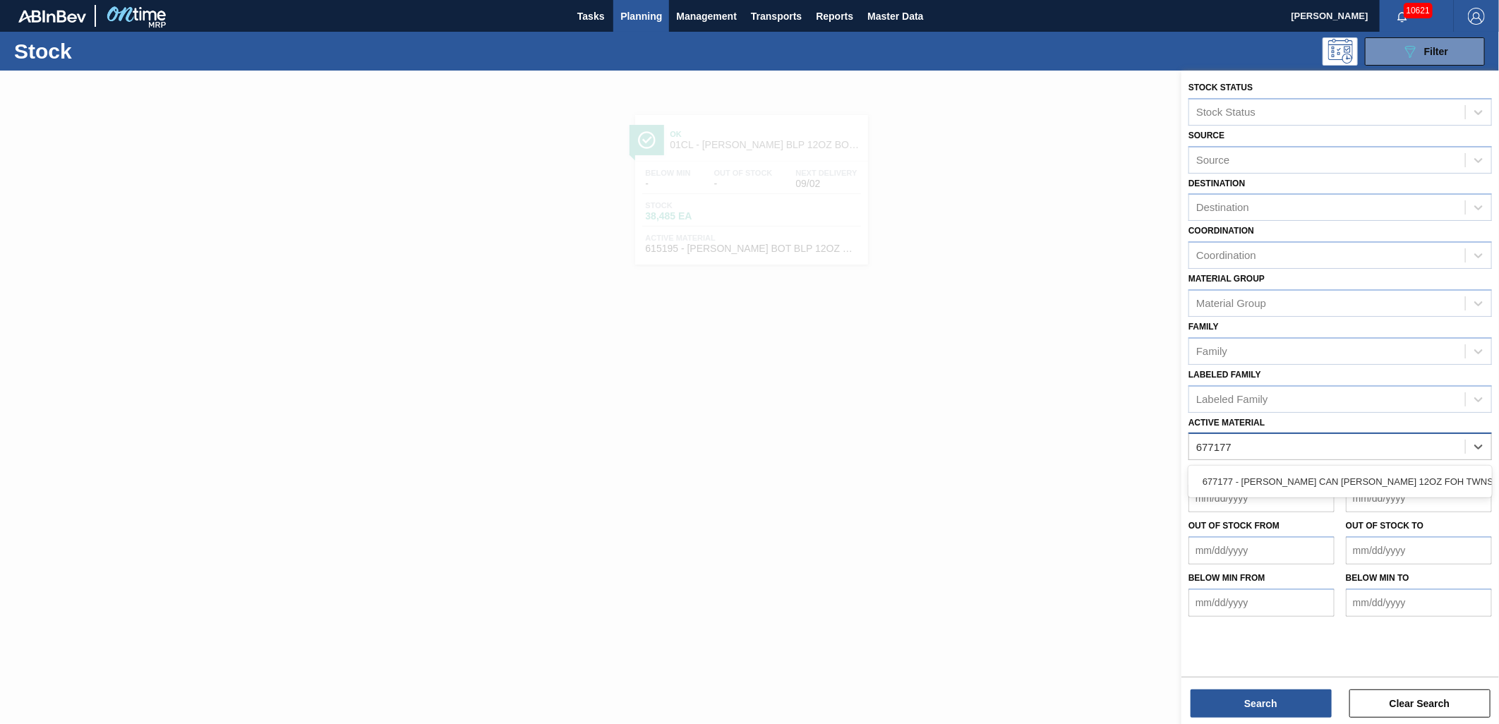
click at [996, 469] on div "677177 - [PERSON_NAME] CAN [PERSON_NAME] 12OZ FOH TWNSTK 30/12 CAN 1" at bounding box center [1339, 482] width 303 height 26
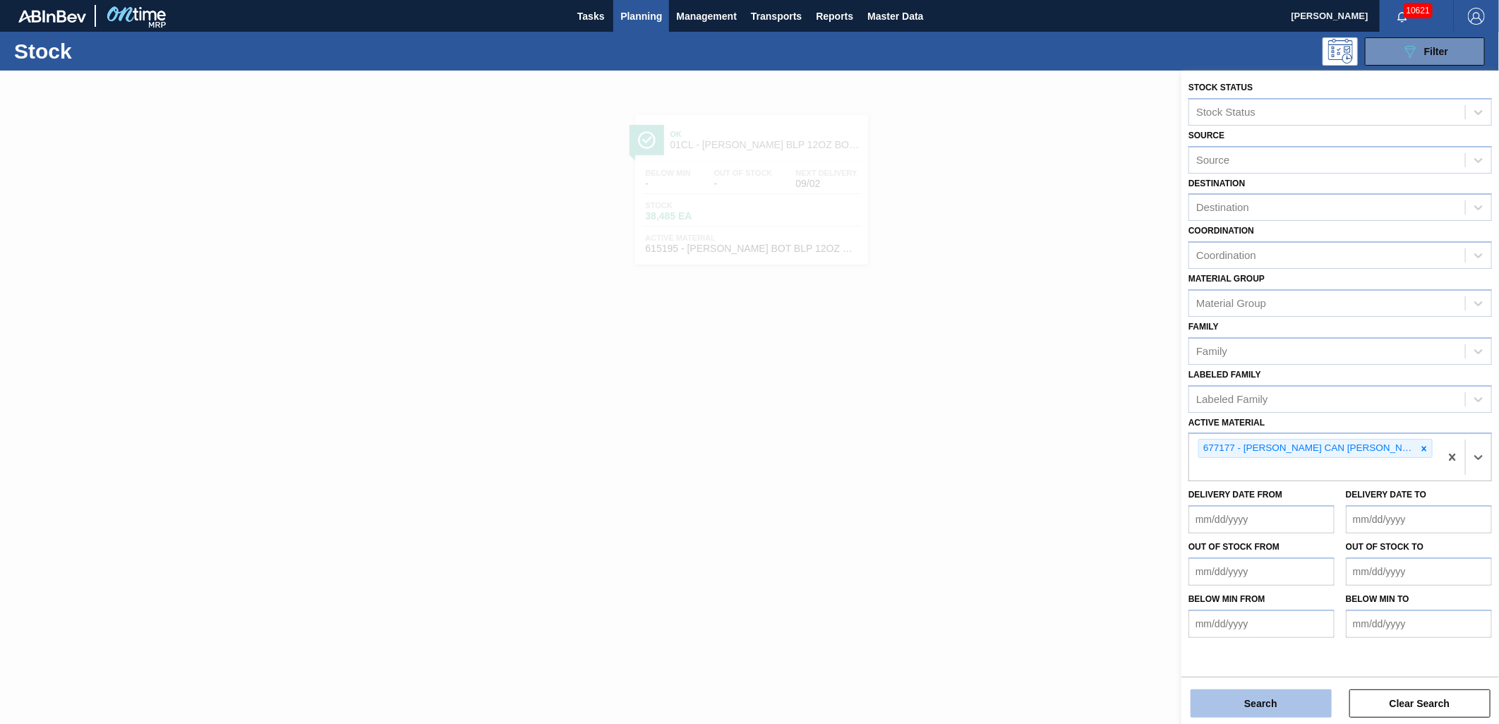
click at [996, 504] on button "Search" at bounding box center [1260, 703] width 141 height 28
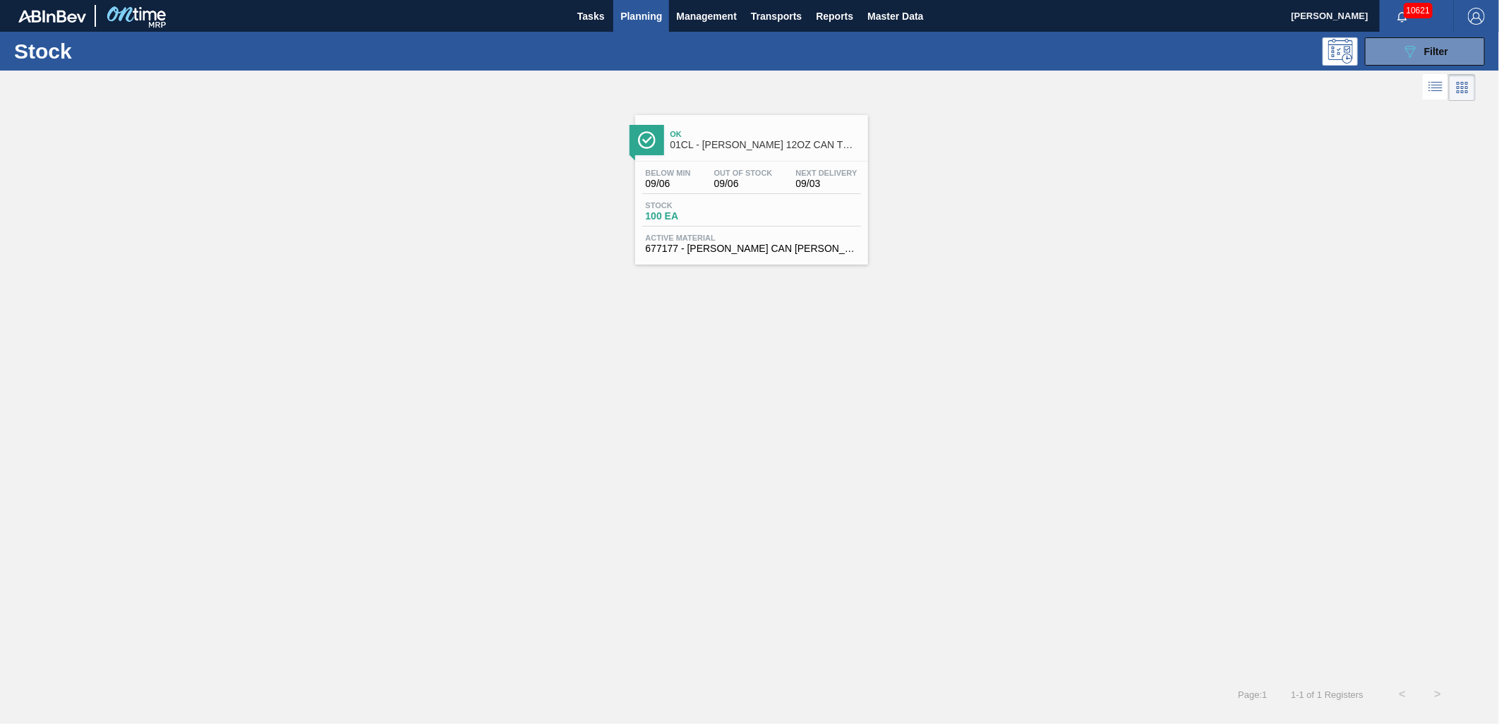
click at [746, 194] on div "Below Min 09/06 Out Of Stock 09/06 Next Delivery 09/03 Stock 100 EA Active Mate…" at bounding box center [751, 210] width 233 height 96
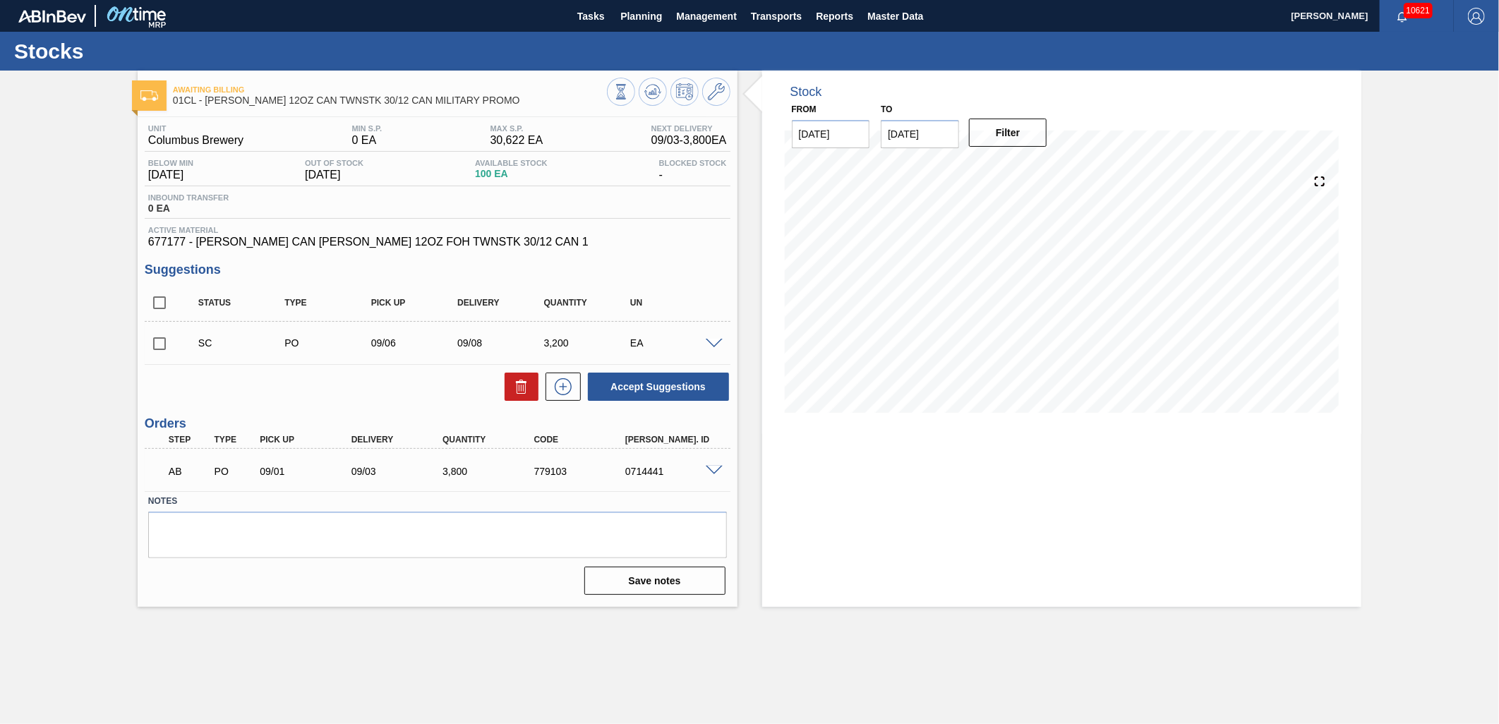
click at [709, 469] on span at bounding box center [714, 471] width 17 height 11
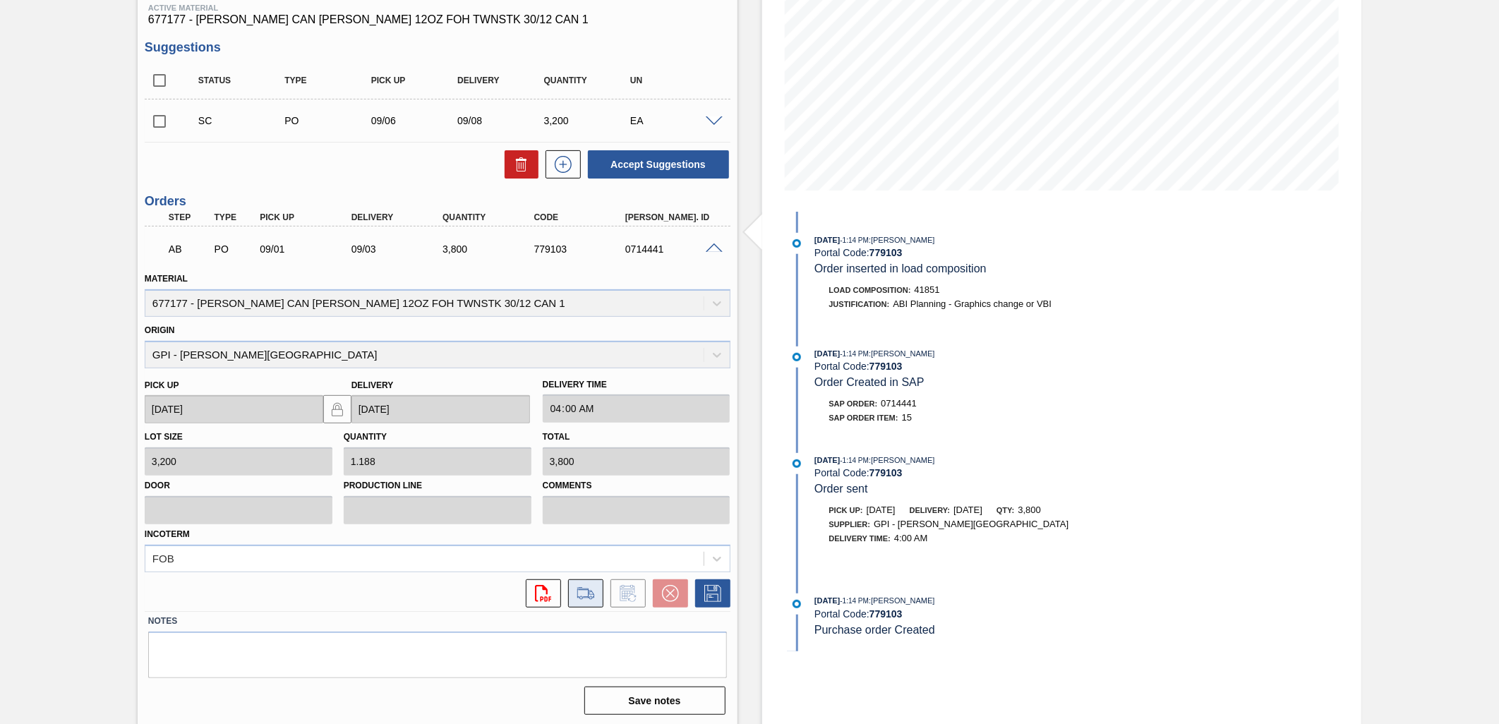
click at [584, 504] on icon at bounding box center [585, 593] width 23 height 17
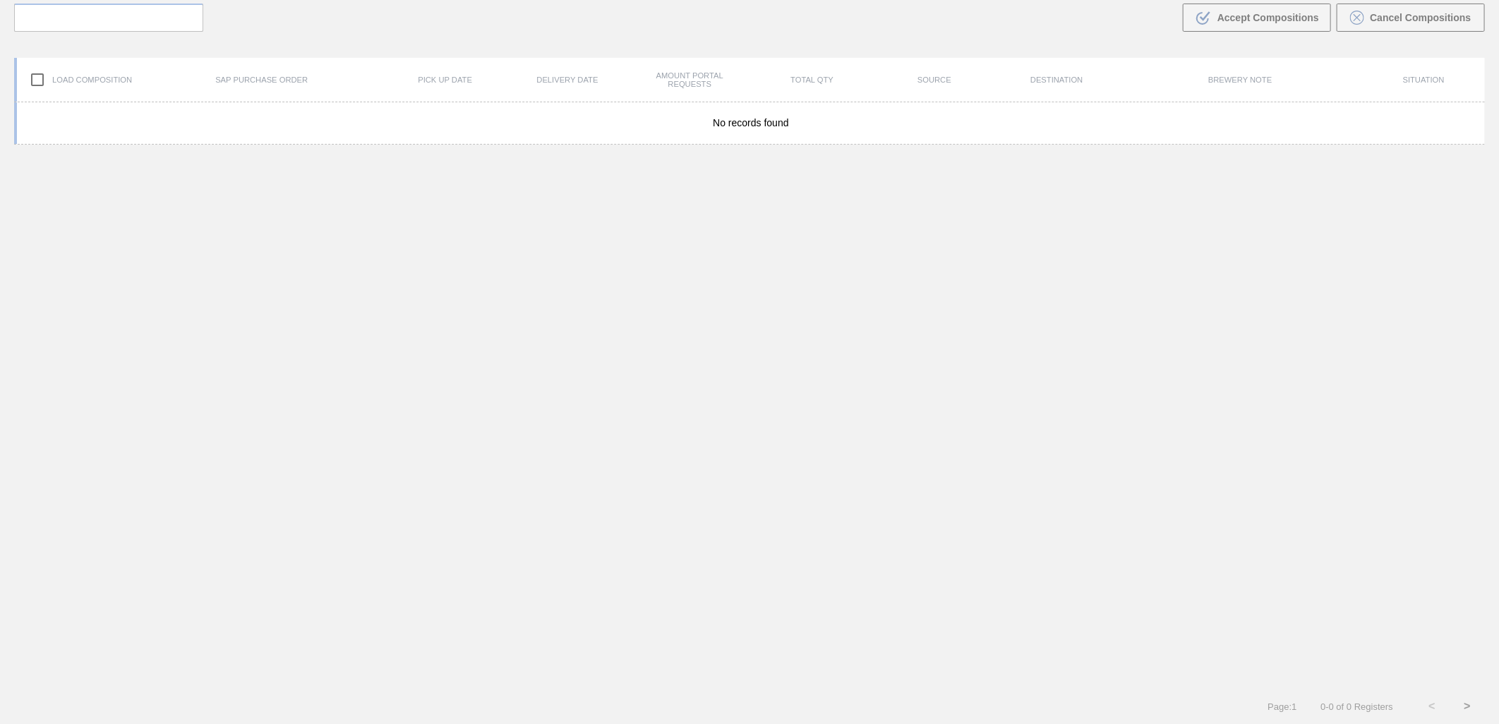
scroll to position [102, 0]
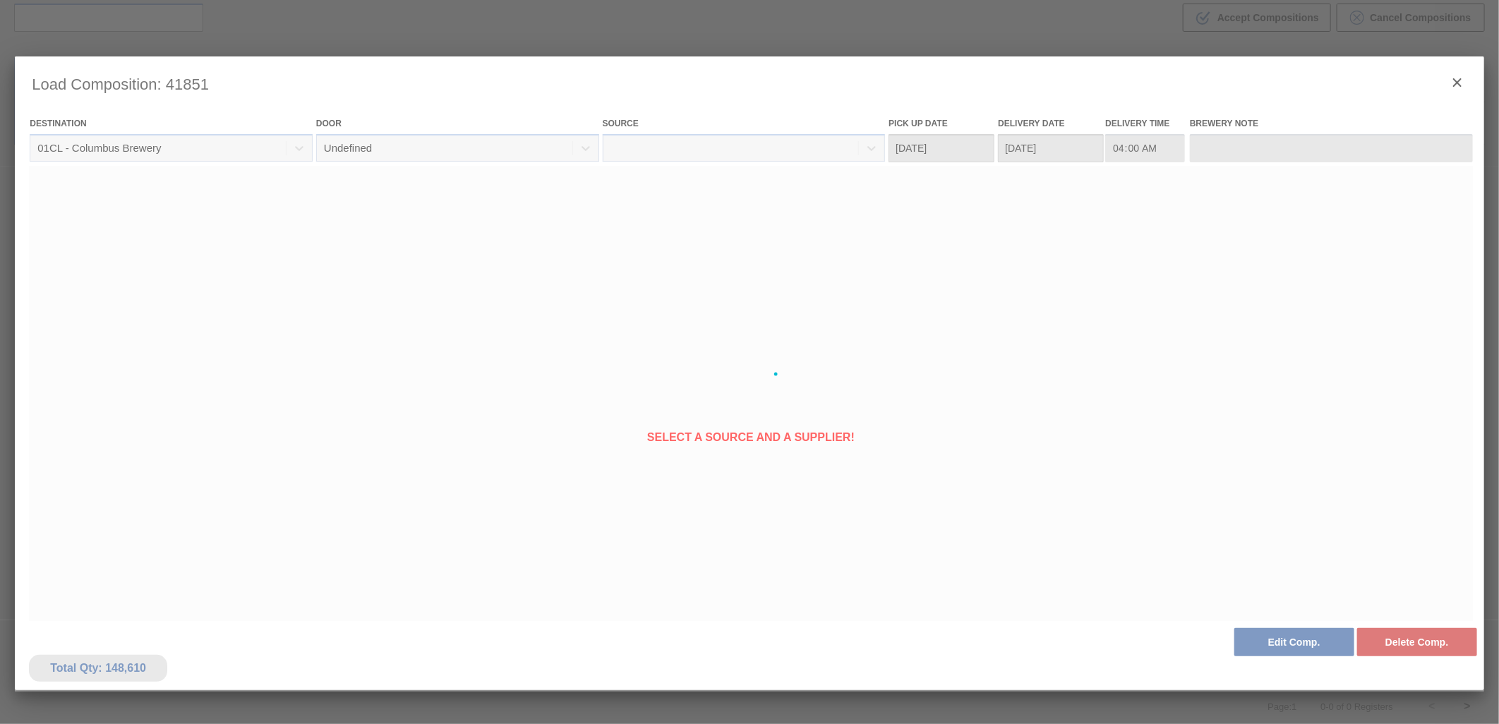
type Date "[DATE]"
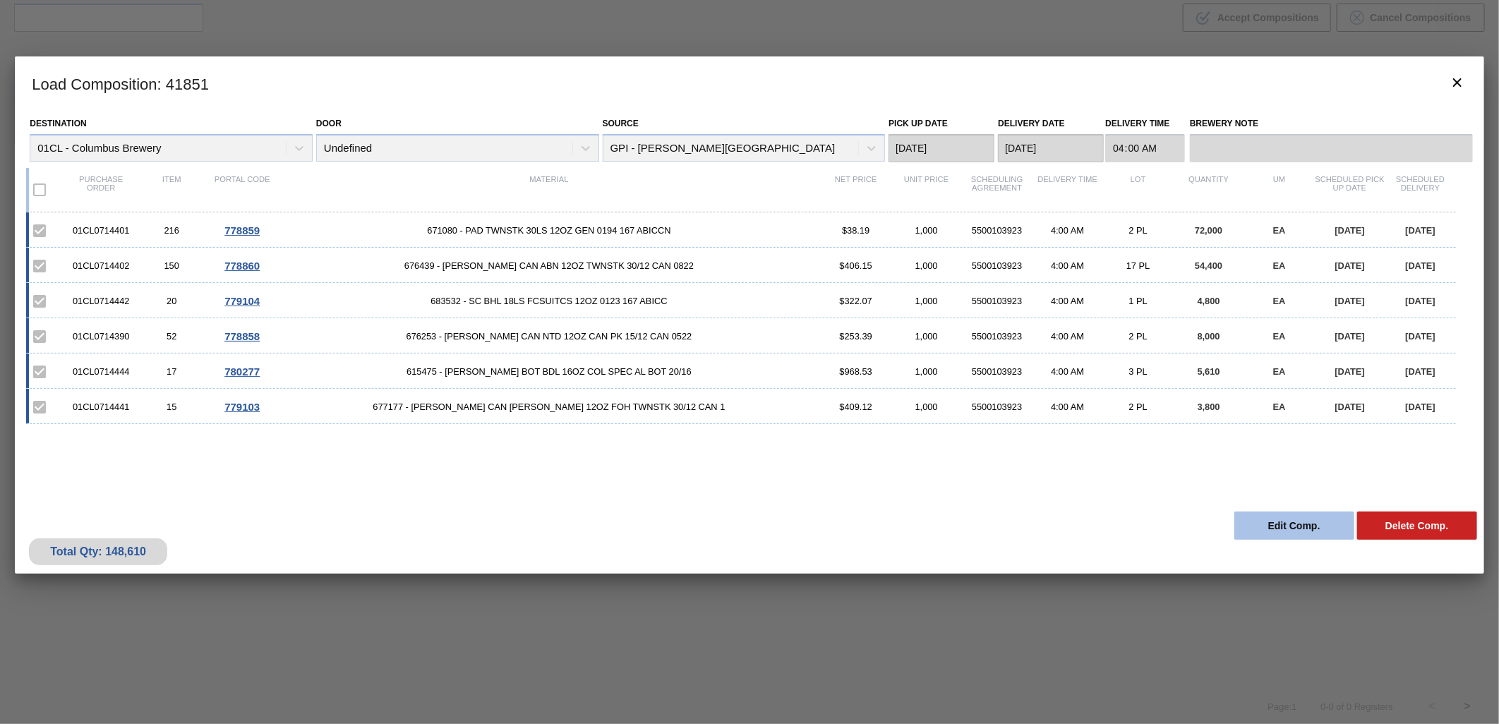
click at [996, 504] on button "Edit Comp." at bounding box center [1294, 526] width 120 height 28
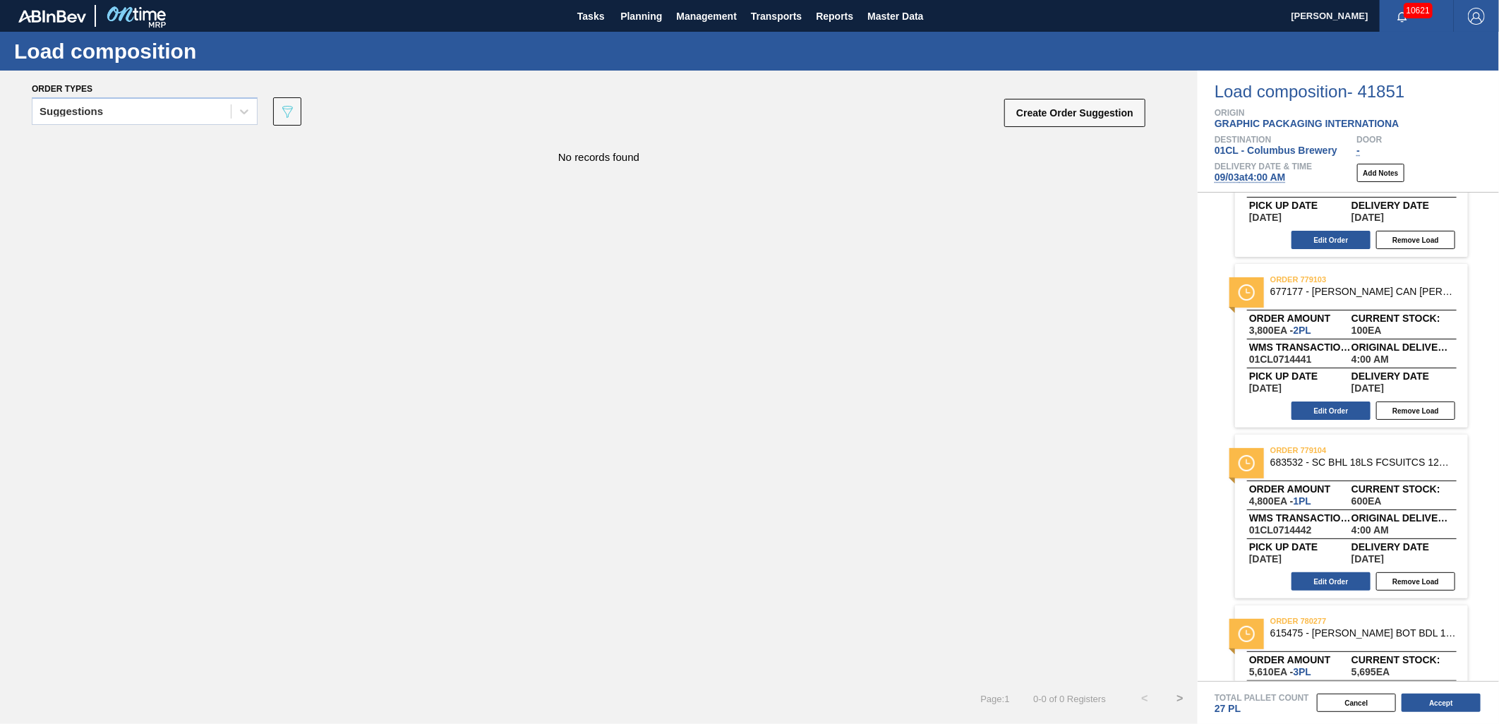
scroll to position [470, 0]
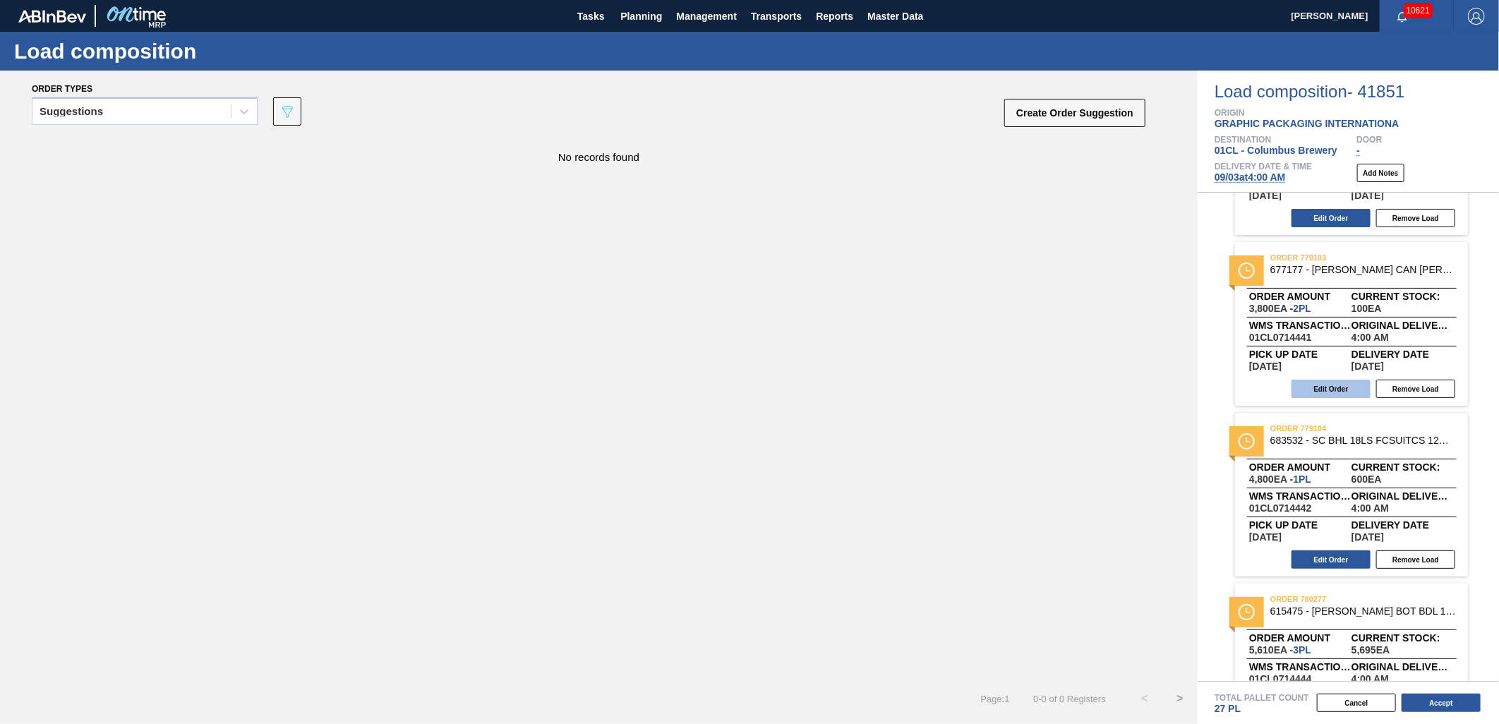
click at [996, 396] on button "Edit Order" at bounding box center [1330, 389] width 79 height 18
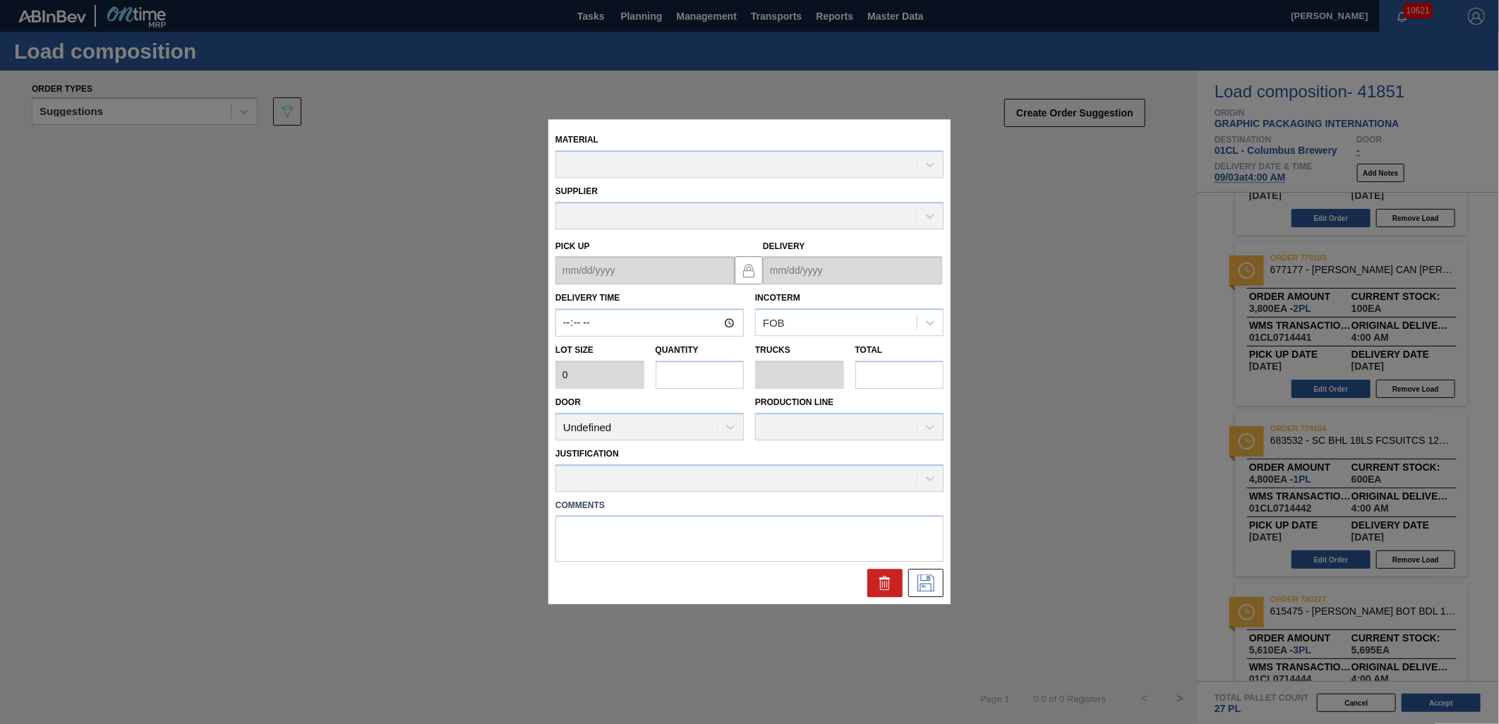
type input "04:00:00"
type input "3,200"
type input "1.1875"
type input "0.046"
type input "3,800"
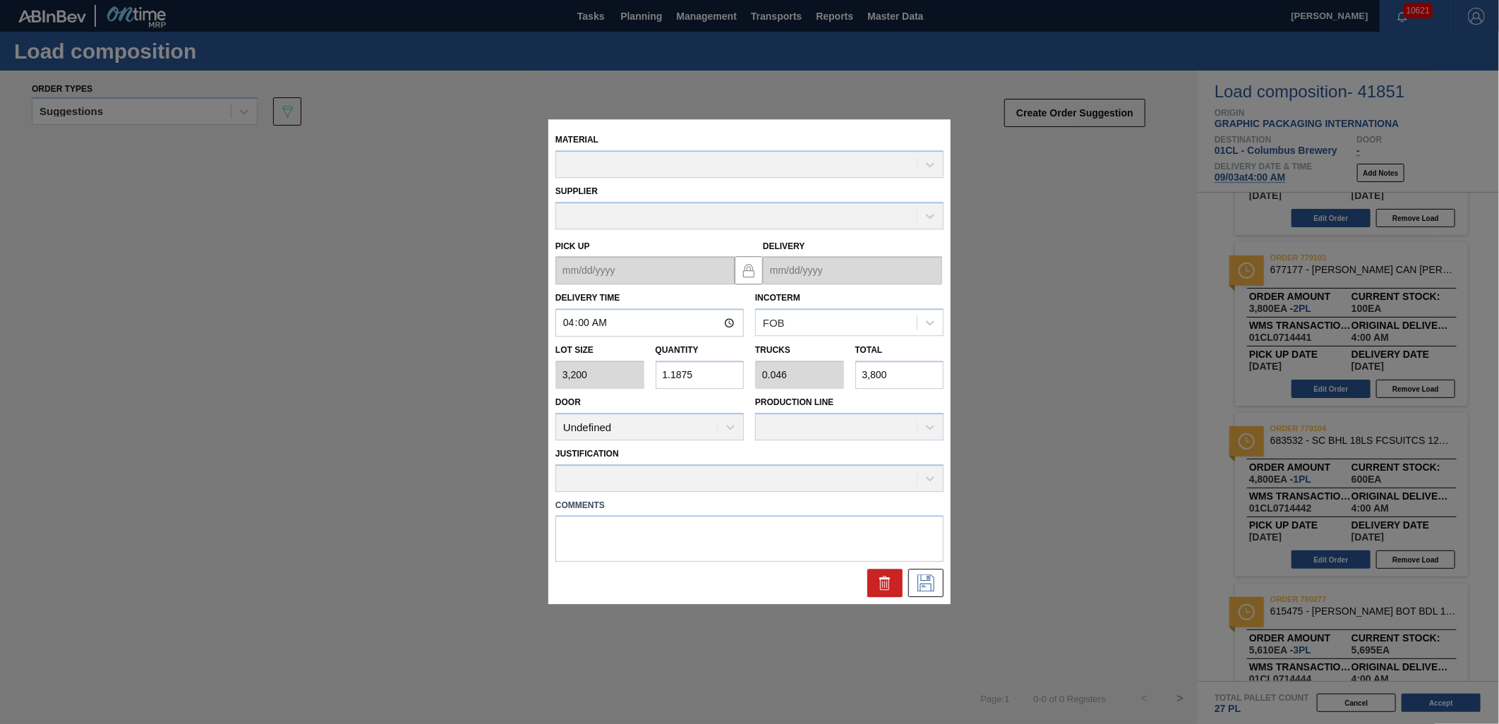
type up "[DATE]"
type input "[DATE]"
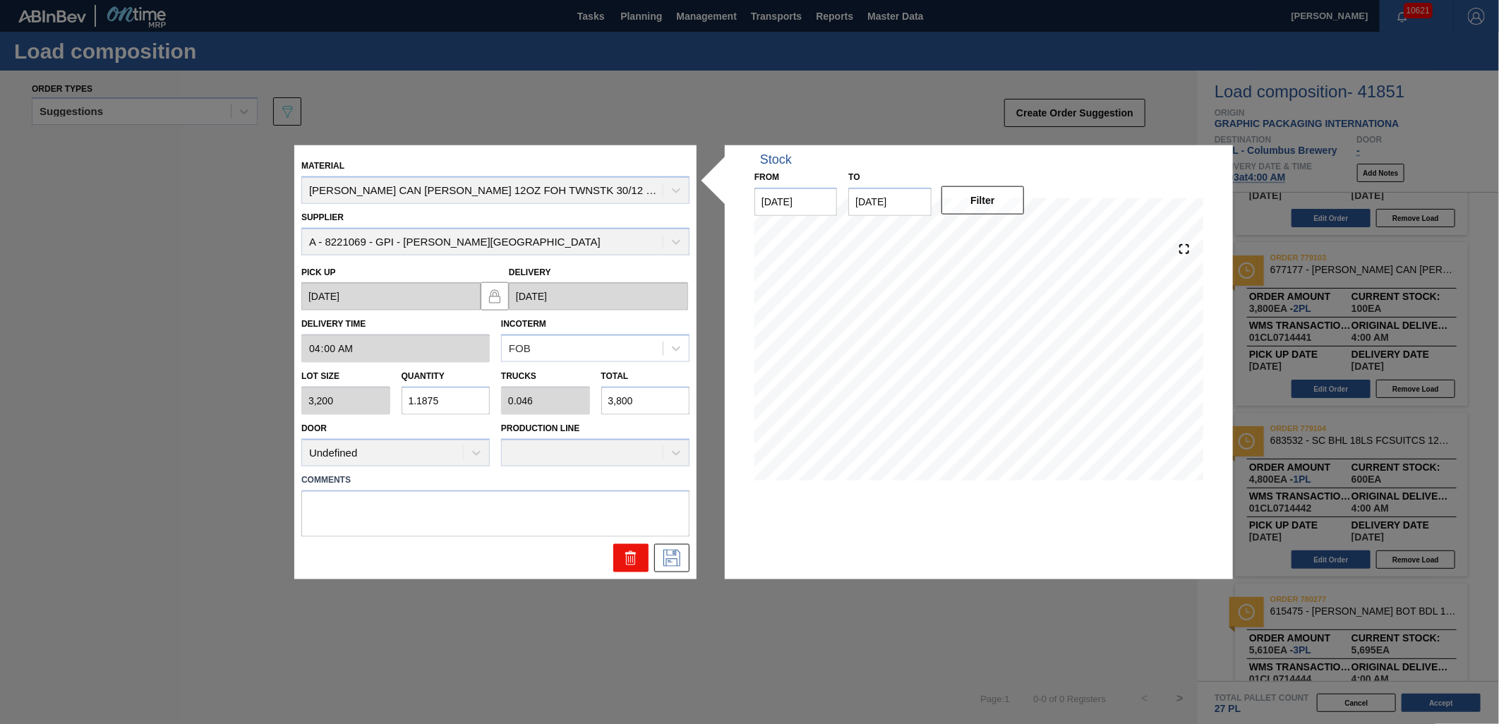
click at [629, 504] on icon at bounding box center [630, 557] width 17 height 17
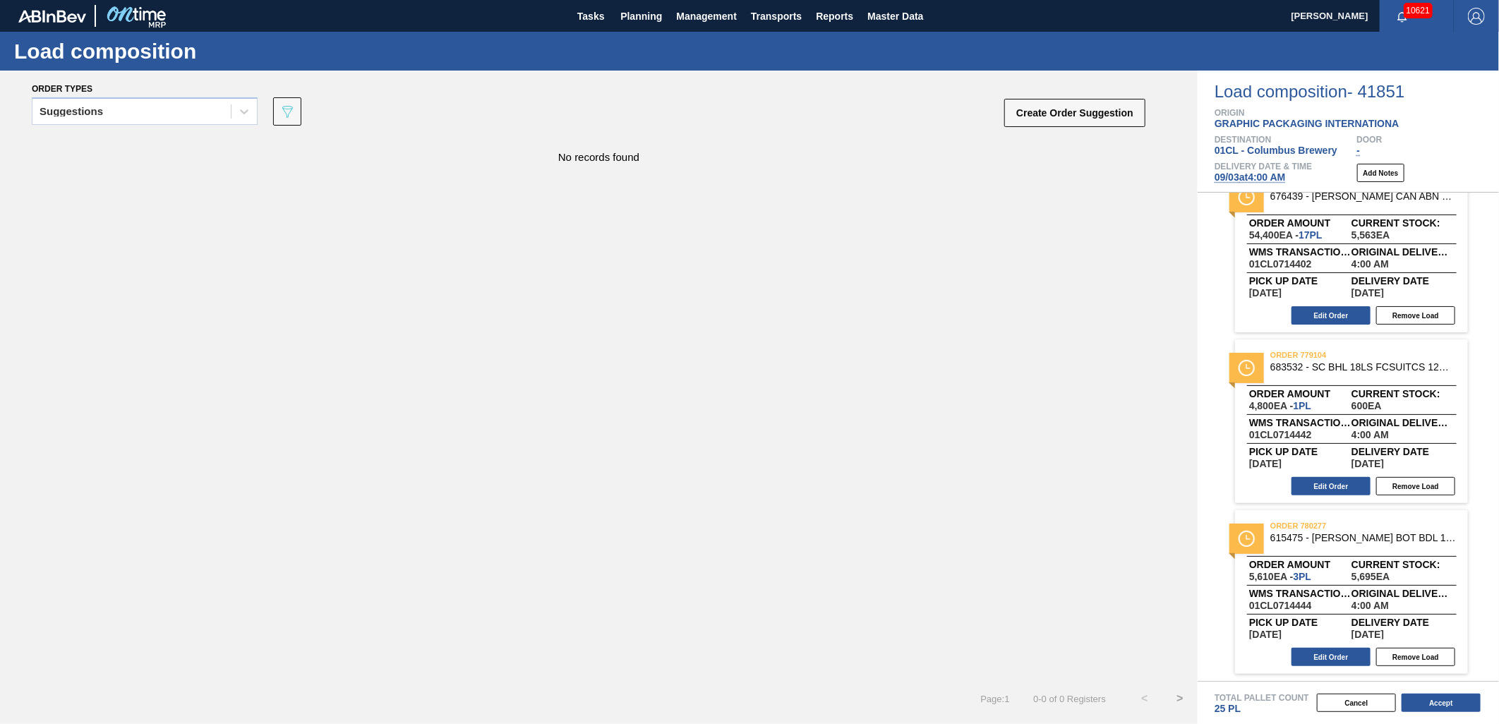
scroll to position [371, 0]
click at [996, 504] on button "Accept" at bounding box center [1440, 703] width 79 height 18
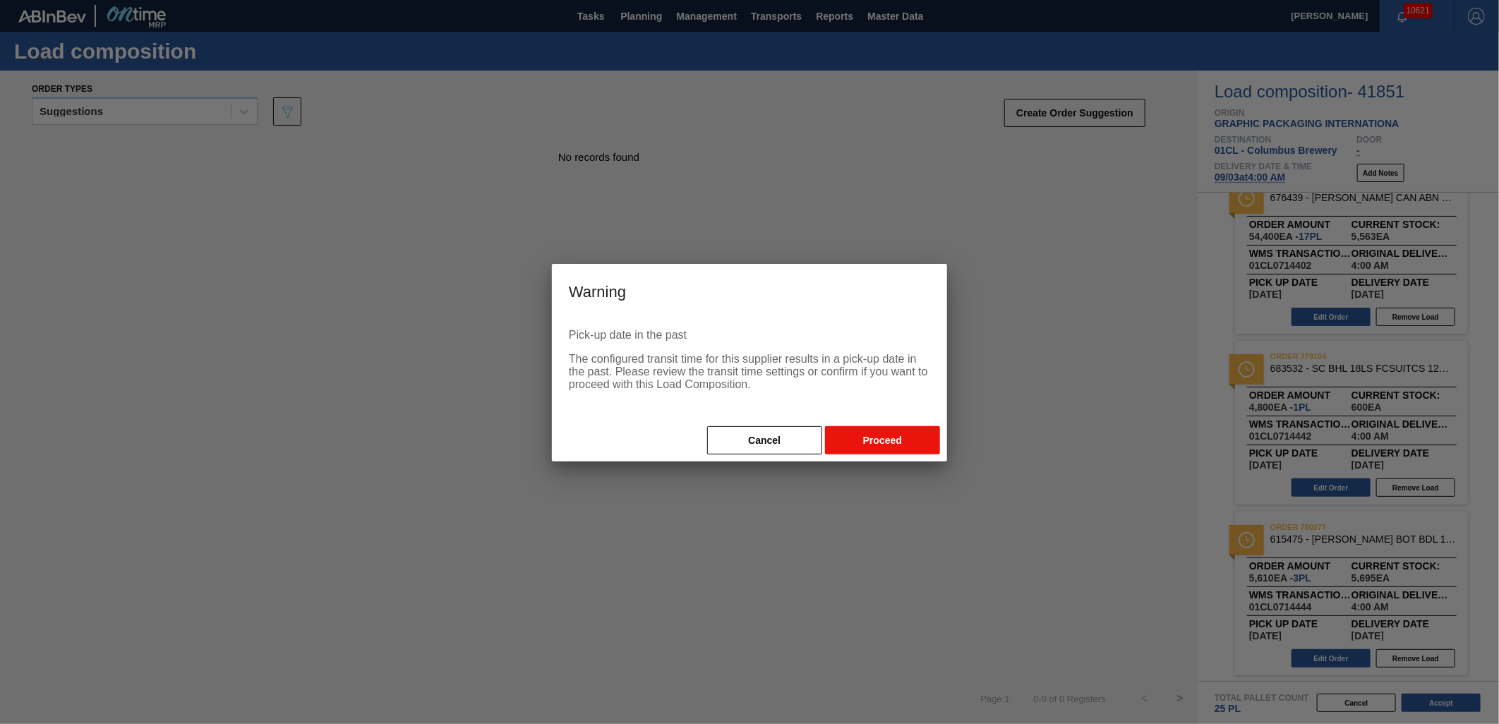
click at [903, 440] on button "Proceed" at bounding box center [882, 440] width 115 height 28
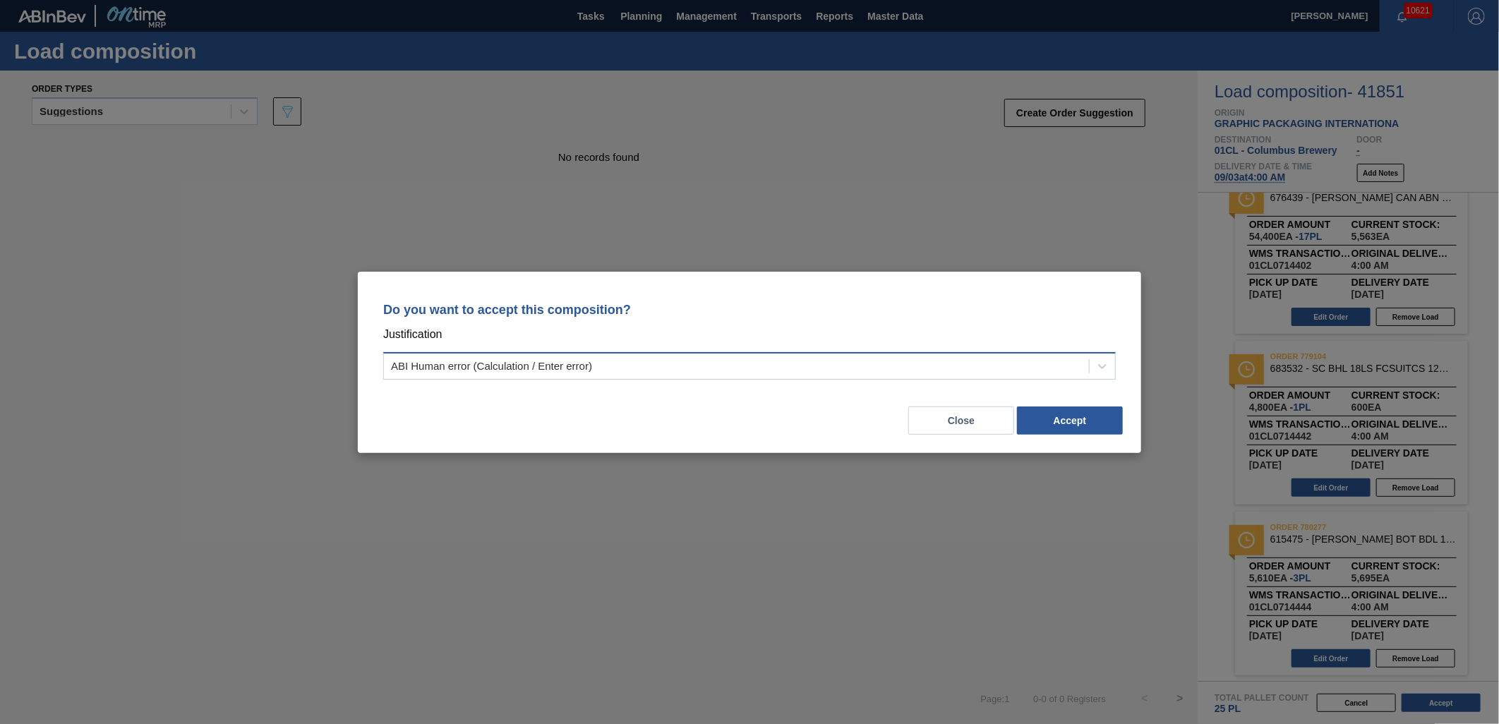
click at [996, 373] on div "ABI Human error (Calculation / Enter error)" at bounding box center [736, 366] width 705 height 20
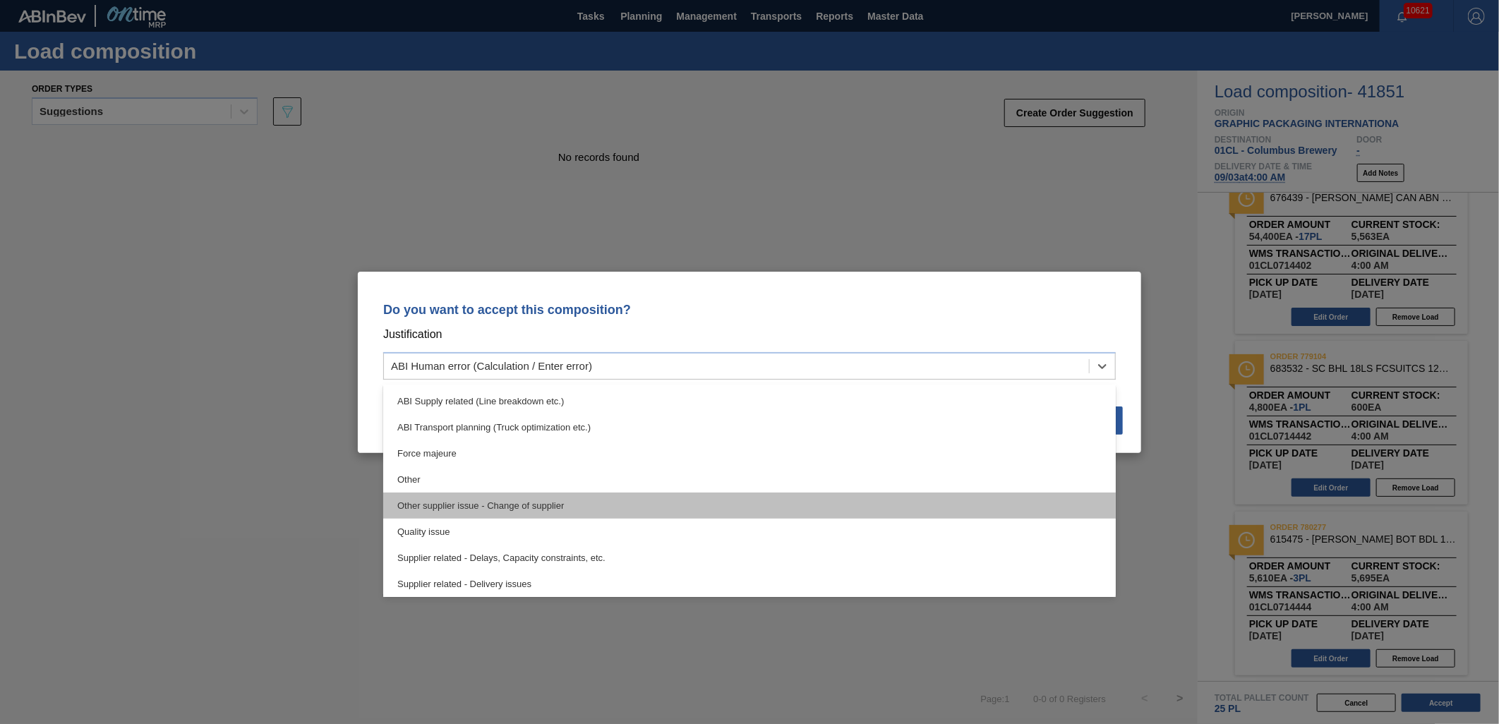
scroll to position [235, 0]
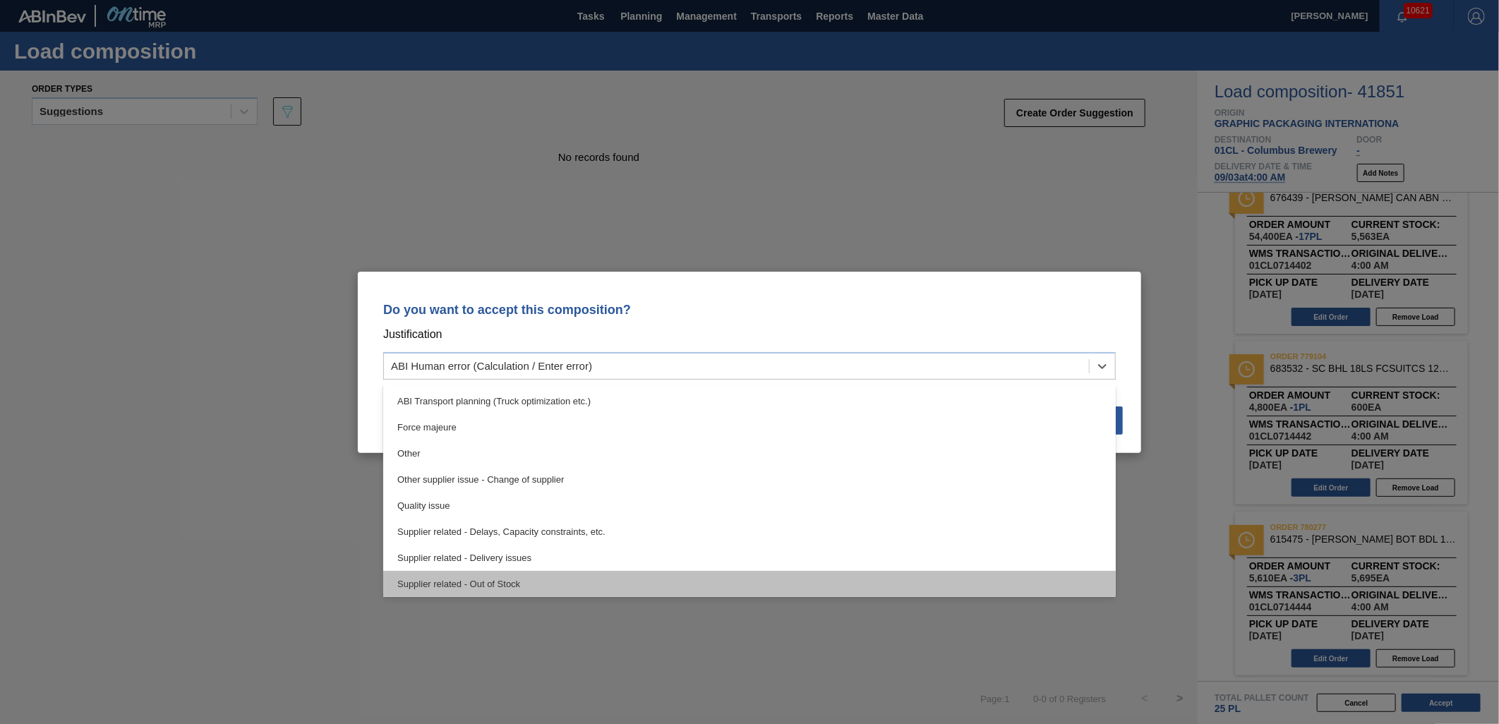
click at [729, 504] on div "Supplier related - Out of Stock" at bounding box center [749, 584] width 732 height 26
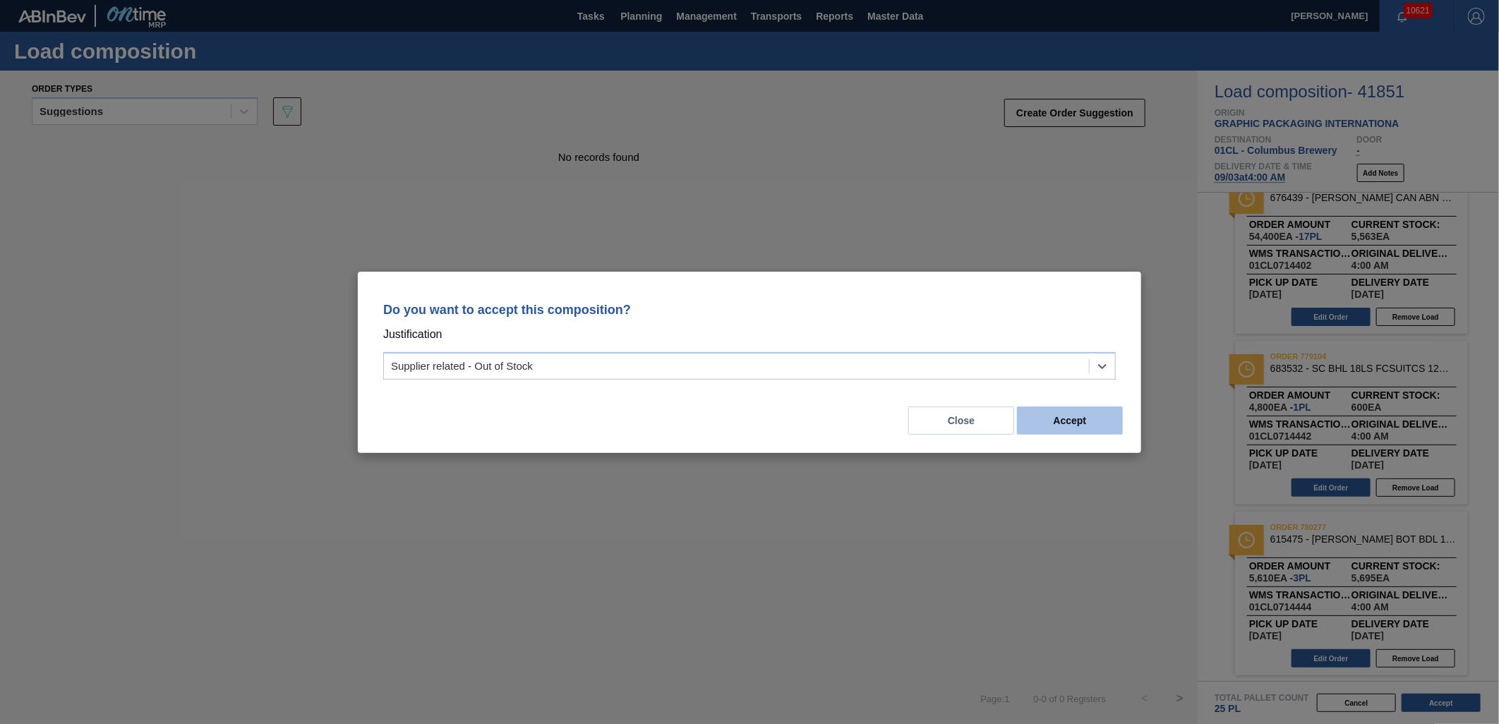
click at [996, 422] on button "Accept" at bounding box center [1070, 420] width 106 height 28
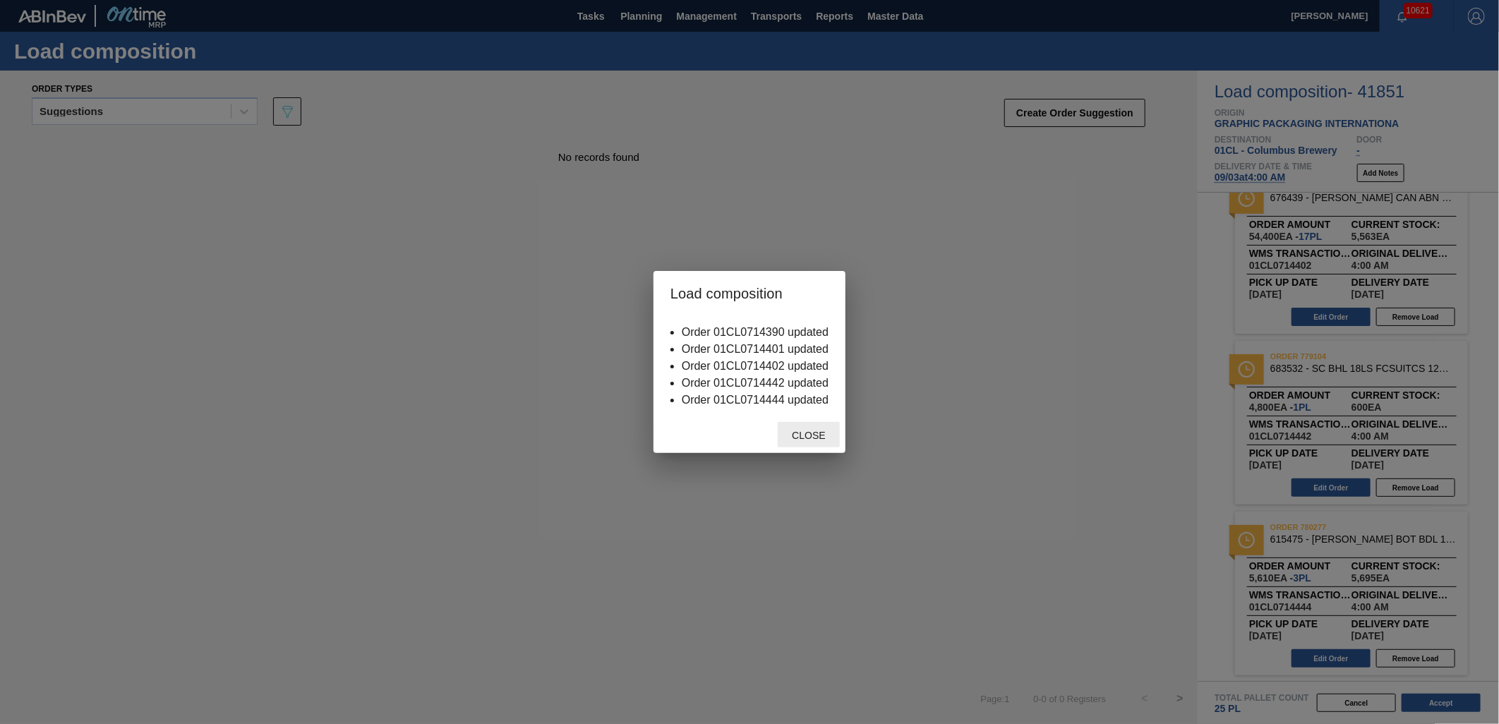
click at [820, 440] on div "Close" at bounding box center [809, 435] width 62 height 26
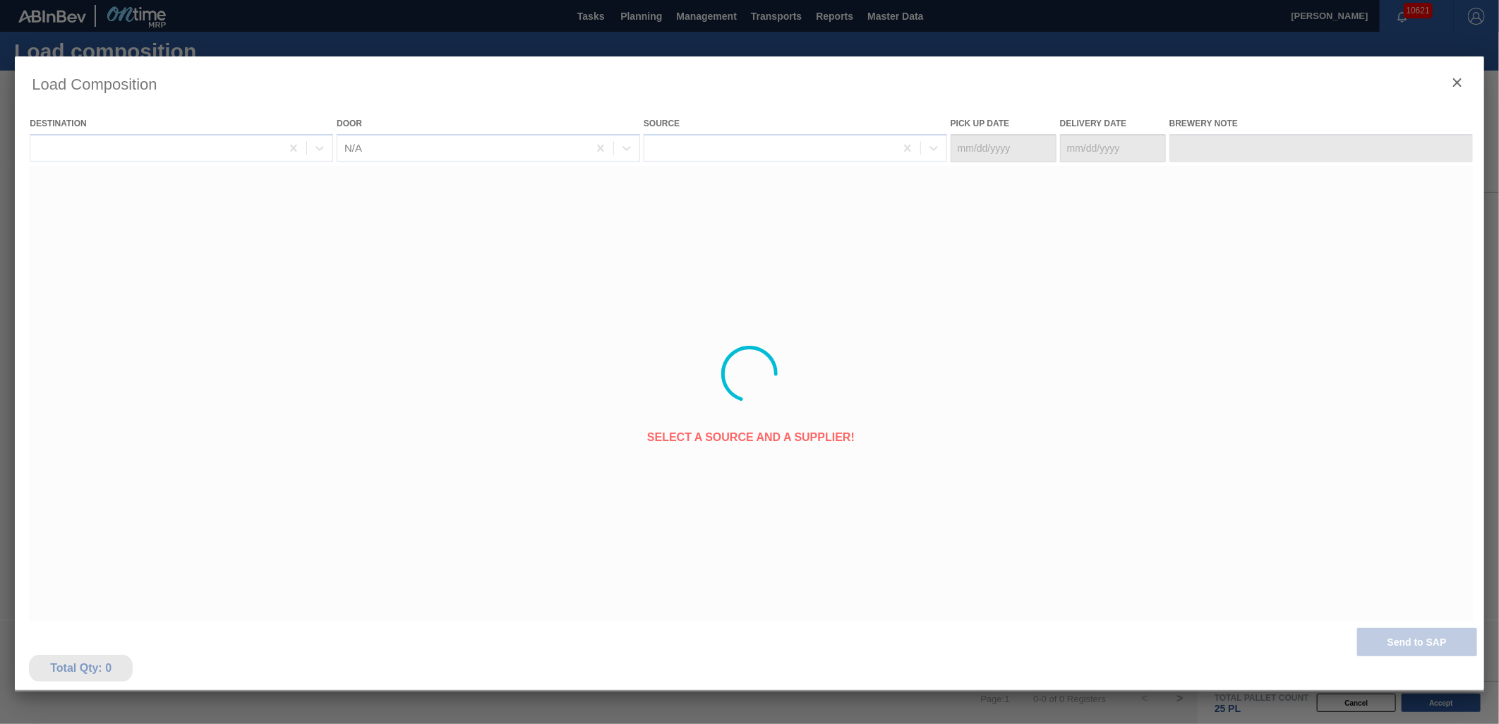
type Date "[DATE]"
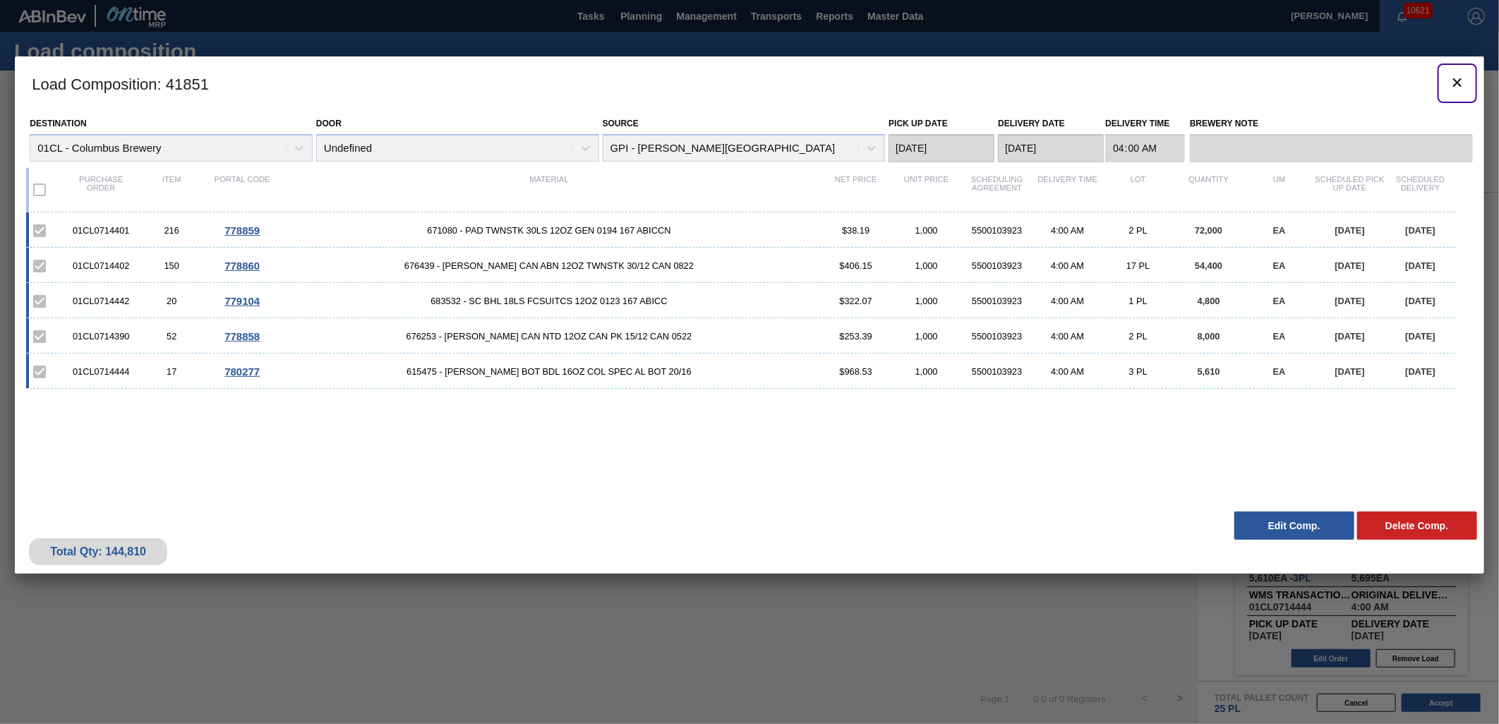
click at [996, 85] on icon "botão de ícone" at bounding box center [1457, 82] width 17 height 17
